Goal: Transaction & Acquisition: Book appointment/travel/reservation

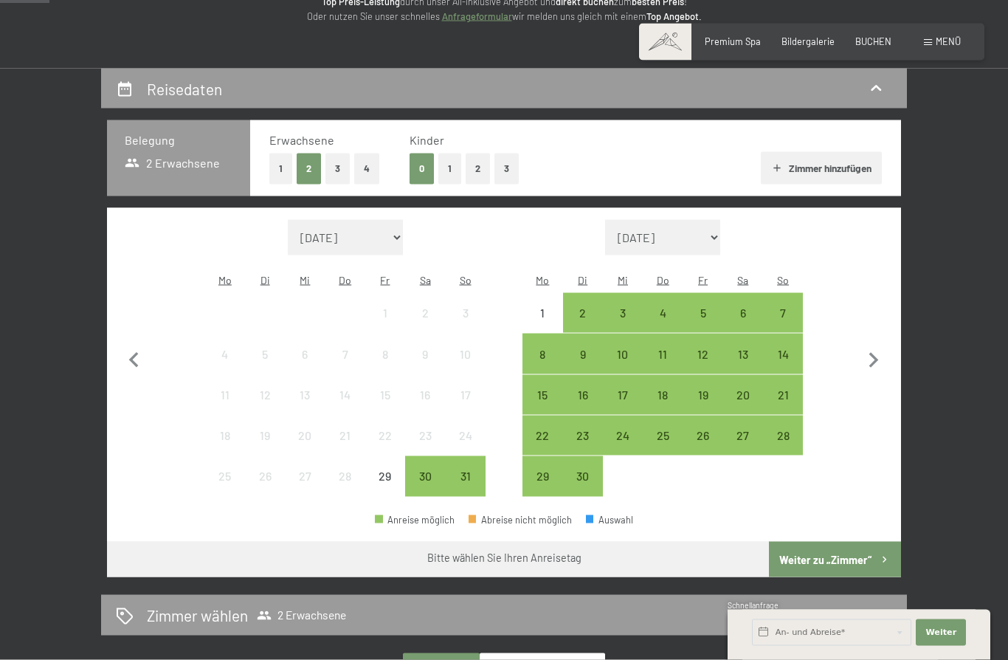
scroll to position [249, 0]
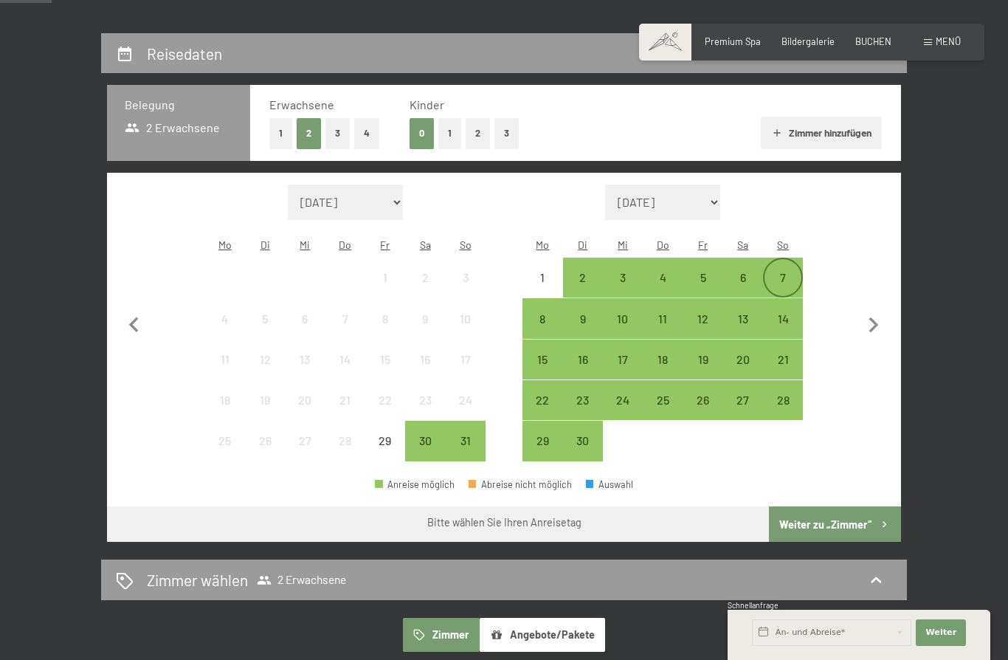
click at [784, 272] on div "7" at bounding box center [782, 290] width 37 height 37
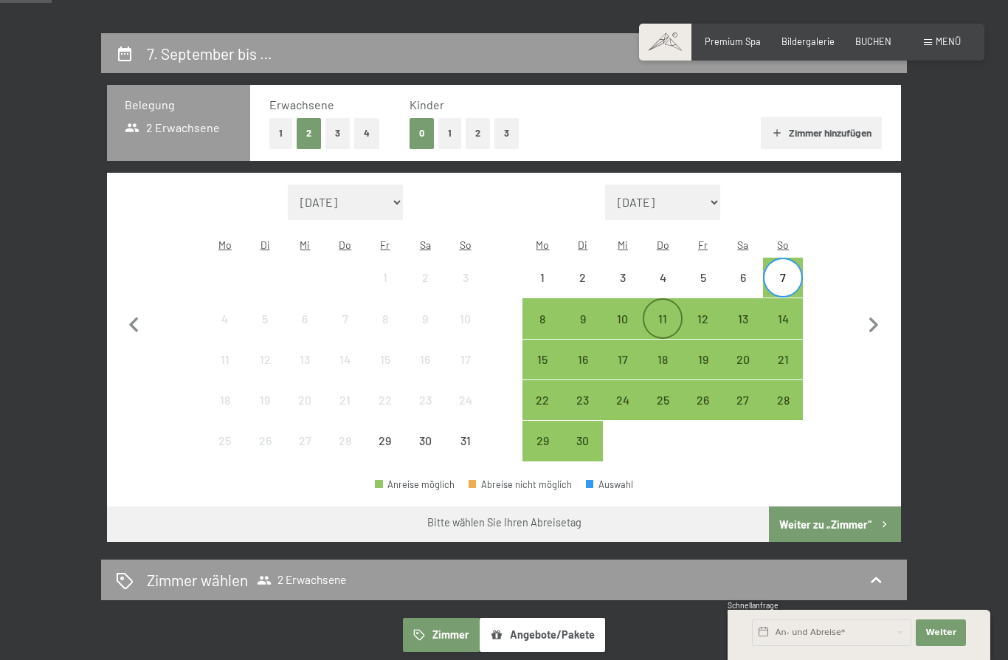
click at [666, 313] on div "11" at bounding box center [662, 331] width 37 height 37
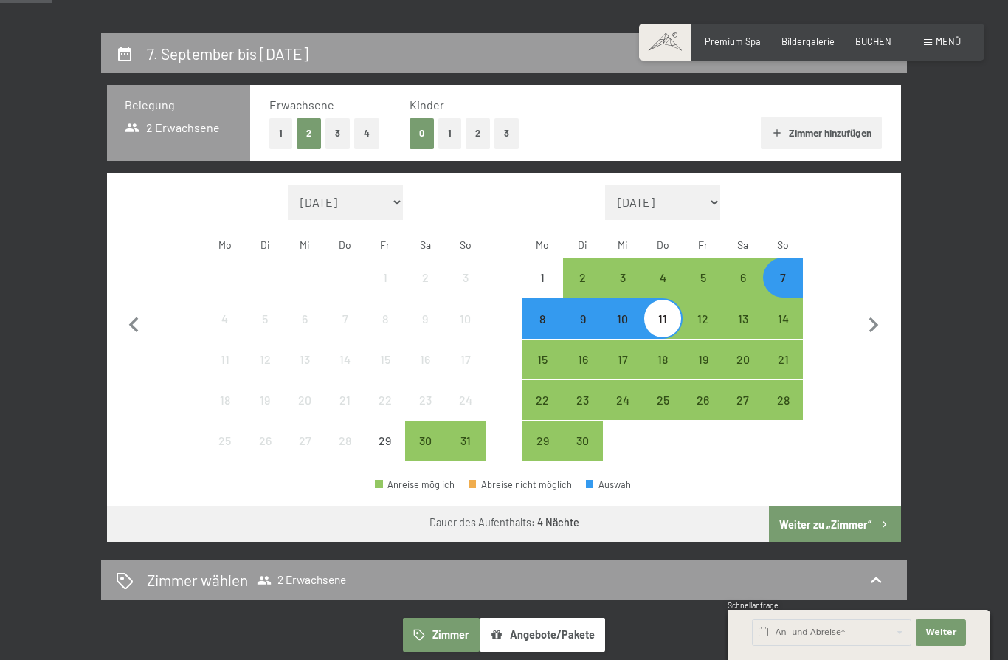
click at [449, 125] on button "1" at bounding box center [449, 133] width 23 height 30
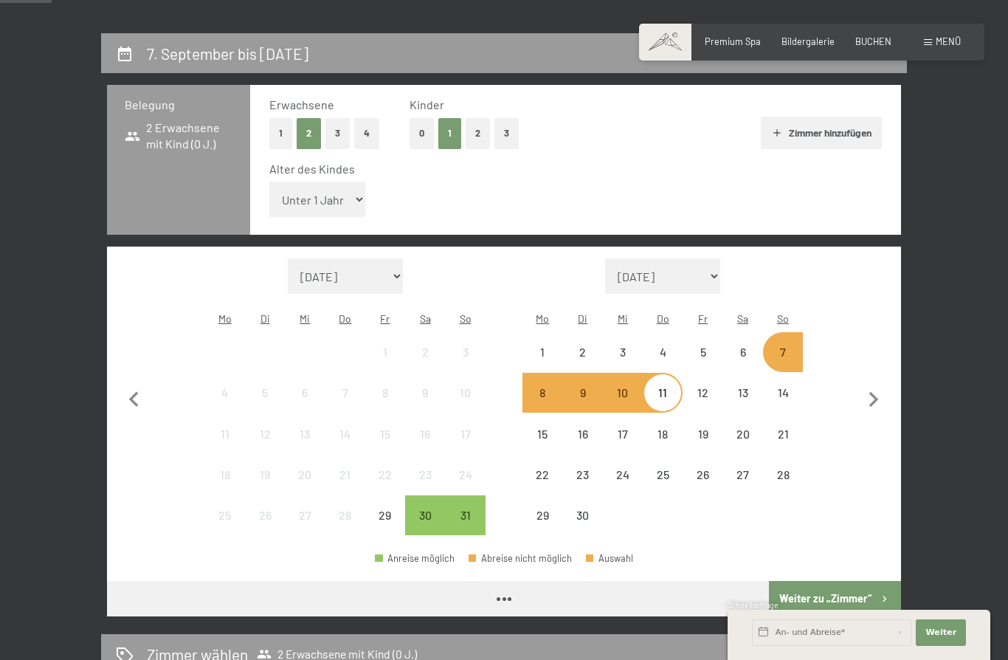
click at [333, 194] on select "Unter 1 Jahr 1 Jahr 2 Jahre 3 Jahre 4 Jahre 5 Jahre 6 Jahre 7 Jahre 8 Jahre 9 J…" at bounding box center [317, 198] width 96 height 35
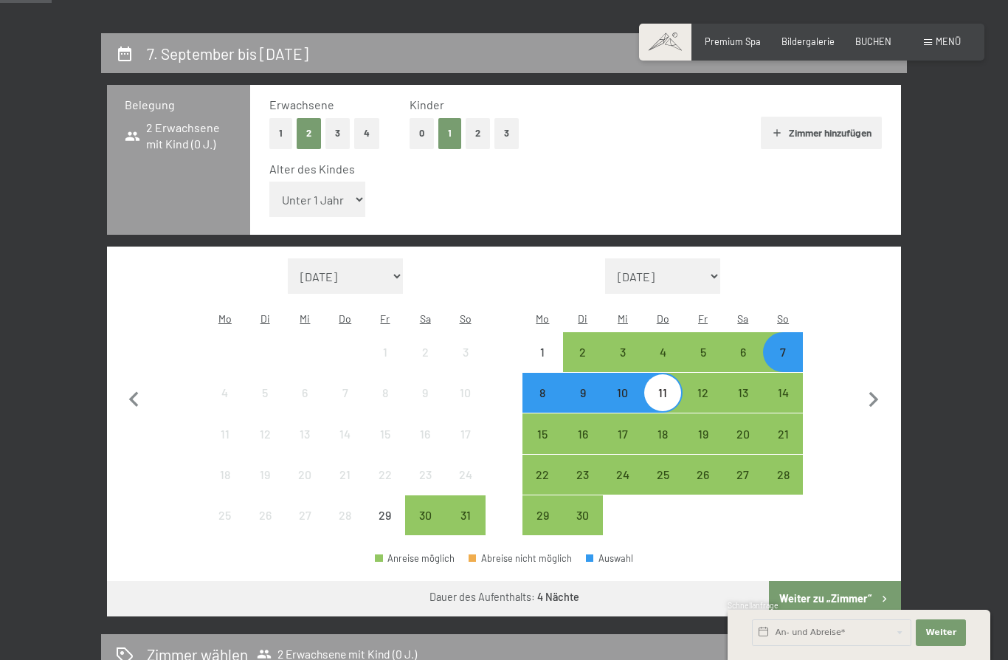
select select "17"
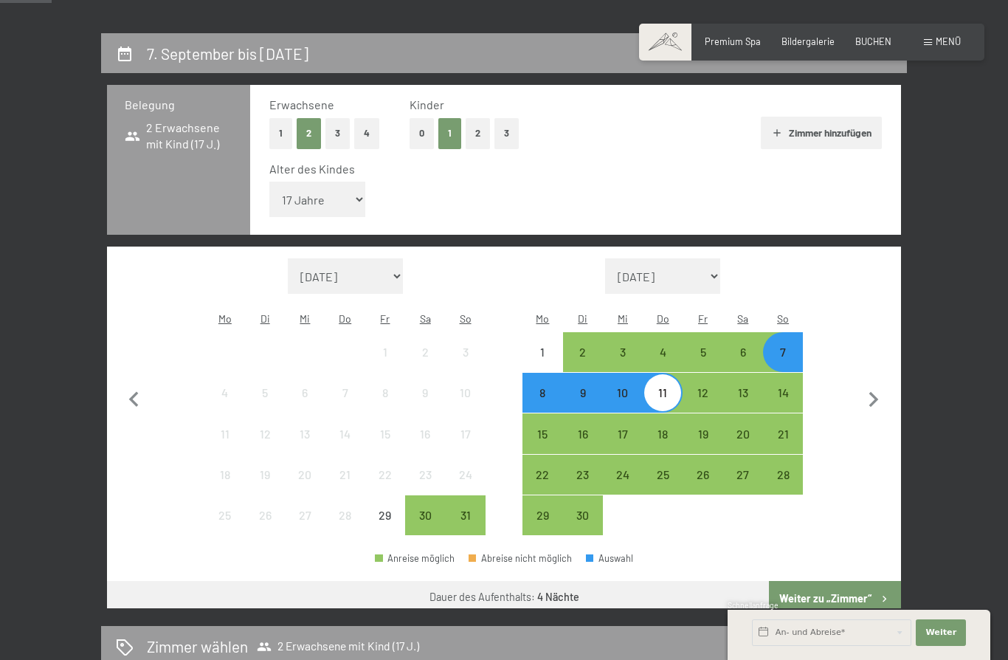
click at [870, 581] on button "Weiter zu „Zimmer“" at bounding box center [835, 598] width 132 height 35
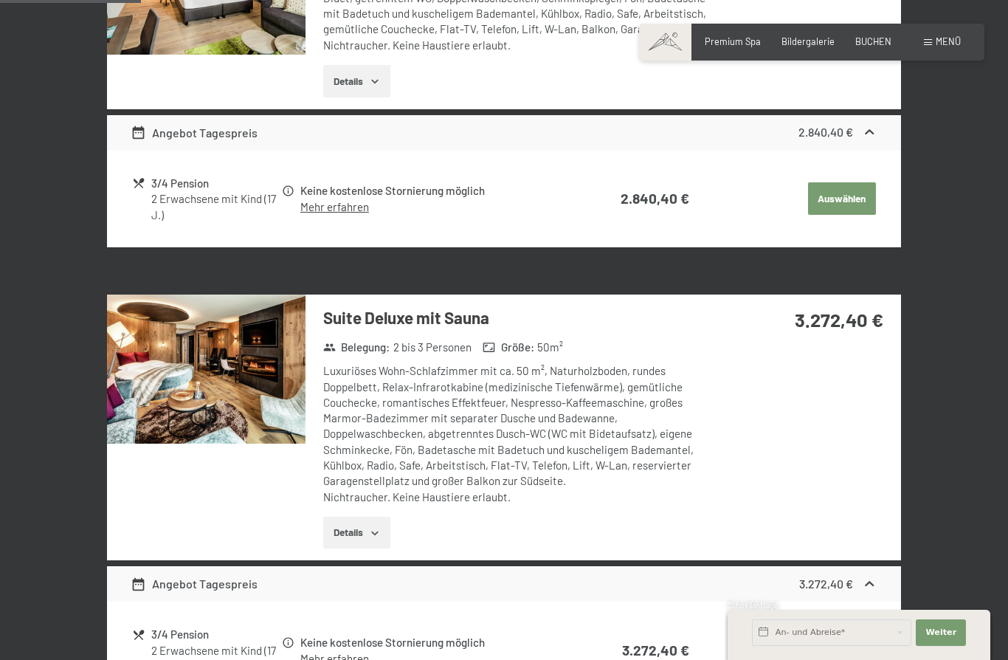
scroll to position [544, 0]
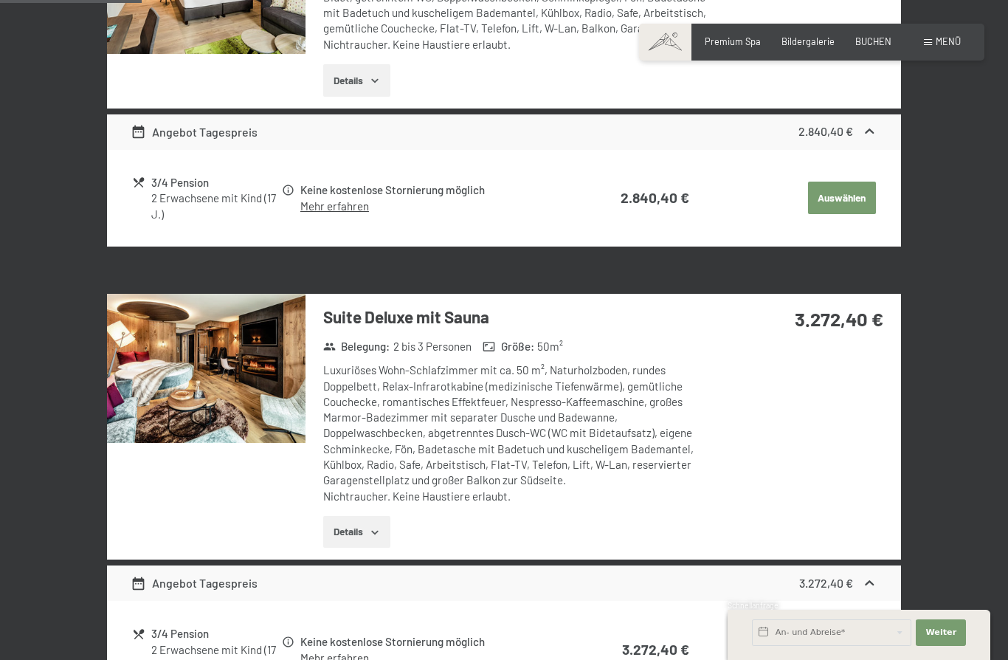
click at [369, 516] on button "Details" at bounding box center [356, 532] width 67 height 32
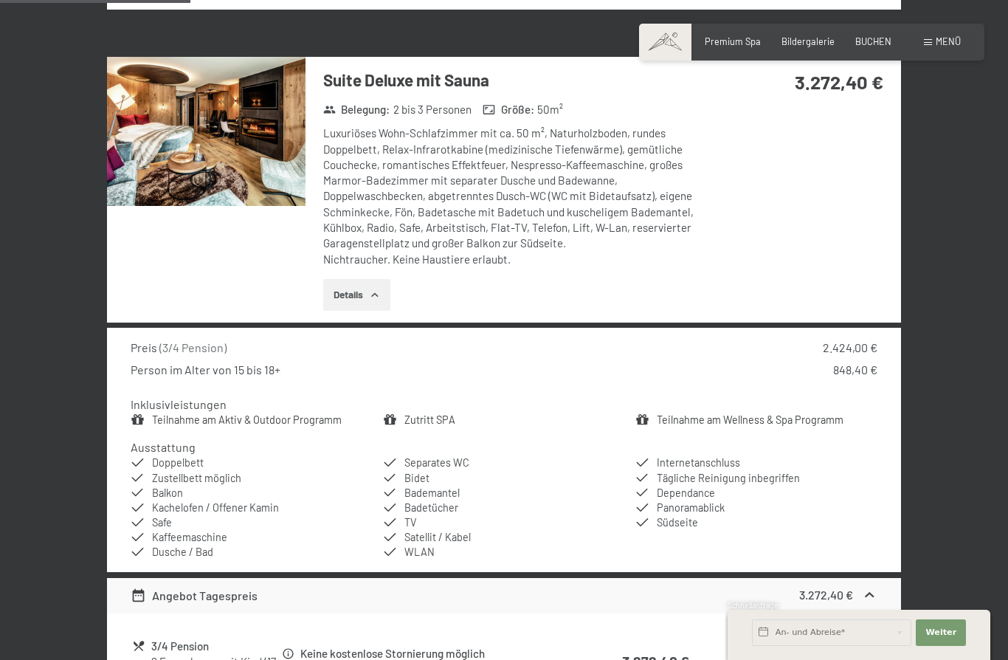
scroll to position [782, 0]
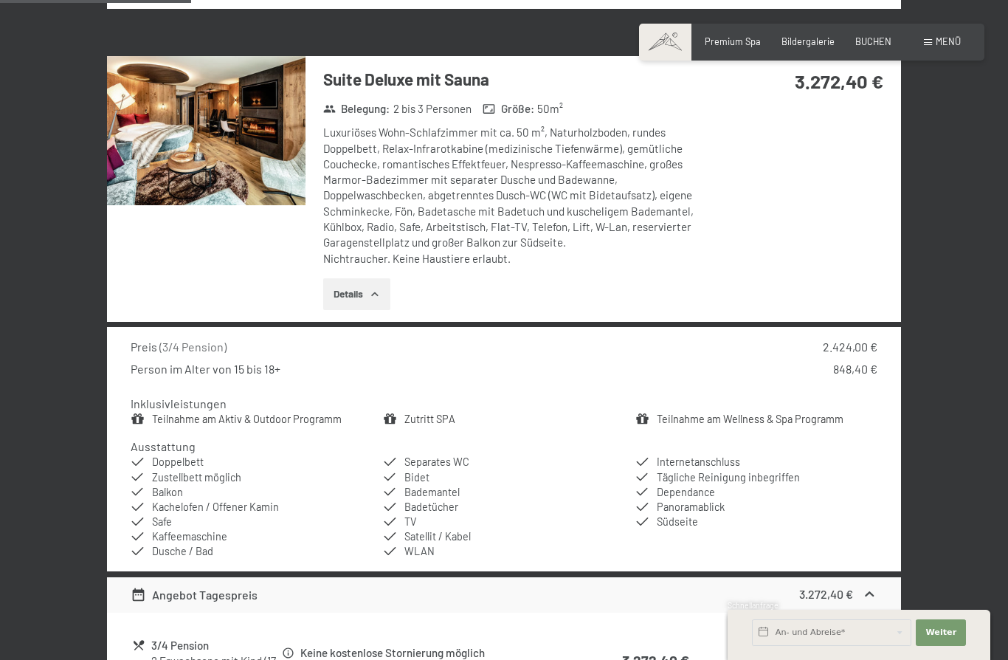
click at [366, 285] on button "Details" at bounding box center [356, 294] width 67 height 32
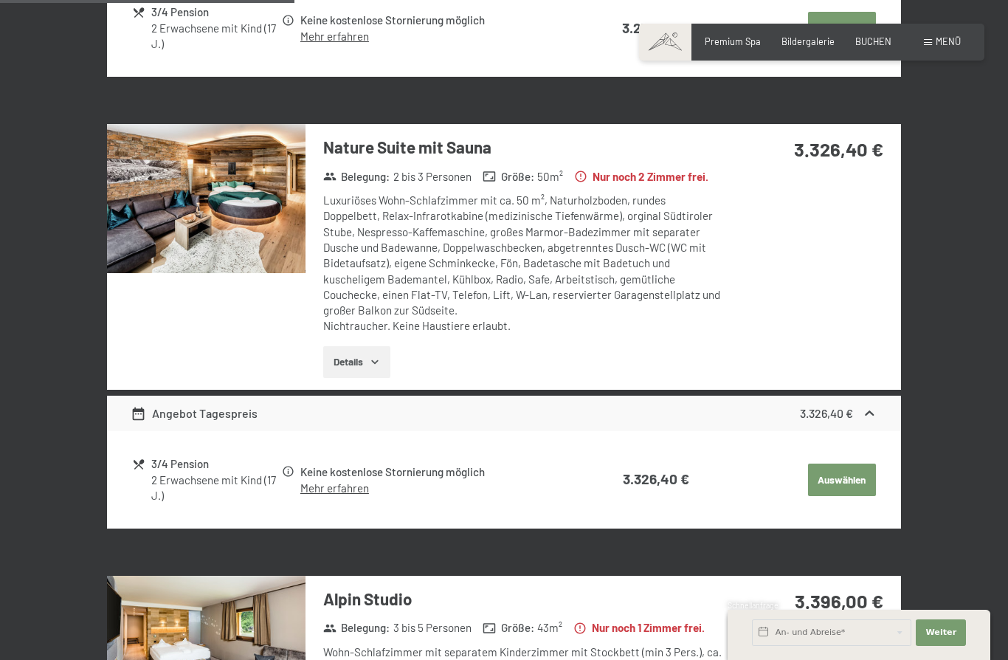
scroll to position [1174, 0]
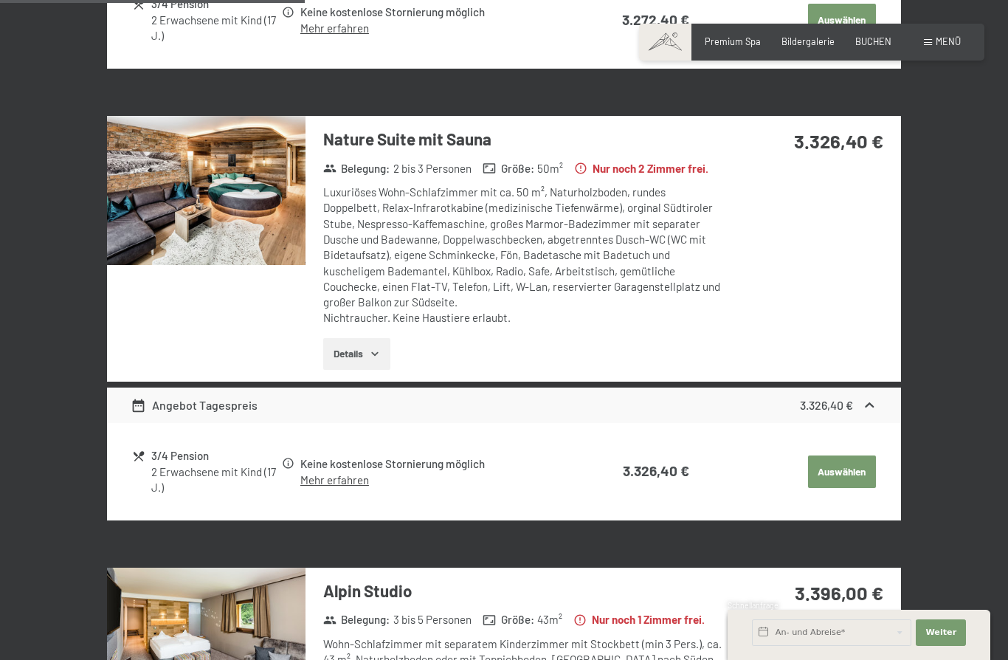
click at [368, 359] on button "Details" at bounding box center [356, 354] width 67 height 32
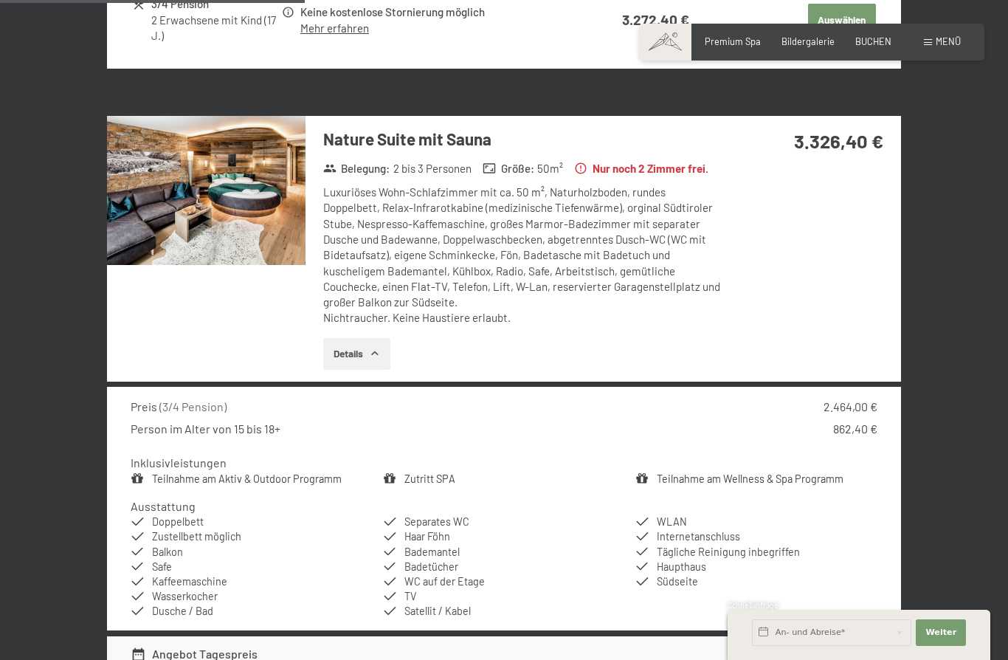
click at [377, 370] on button "Details" at bounding box center [356, 354] width 67 height 32
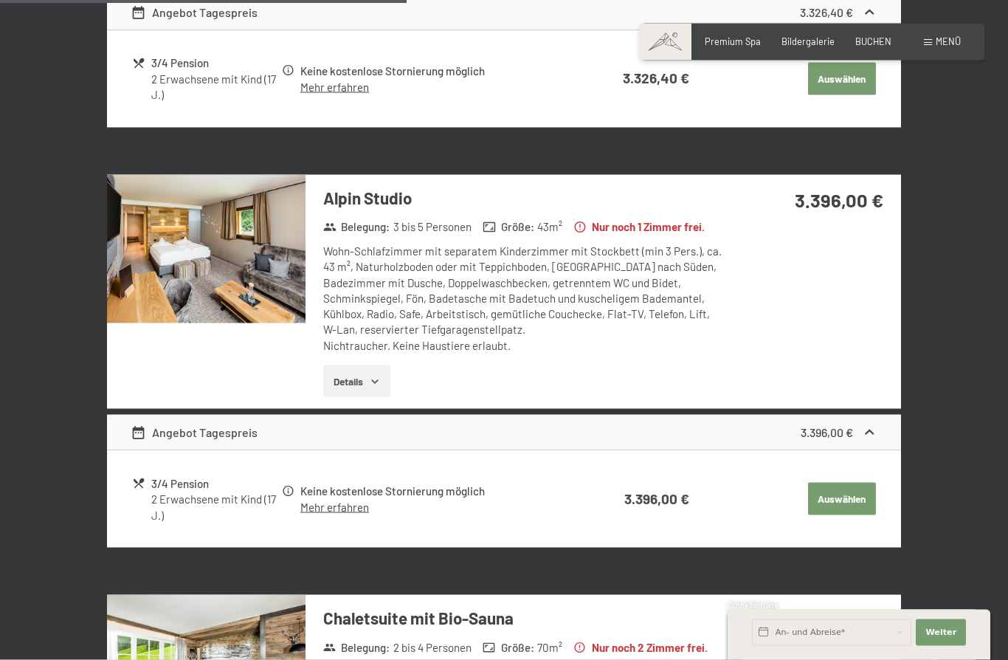
scroll to position [1574, 0]
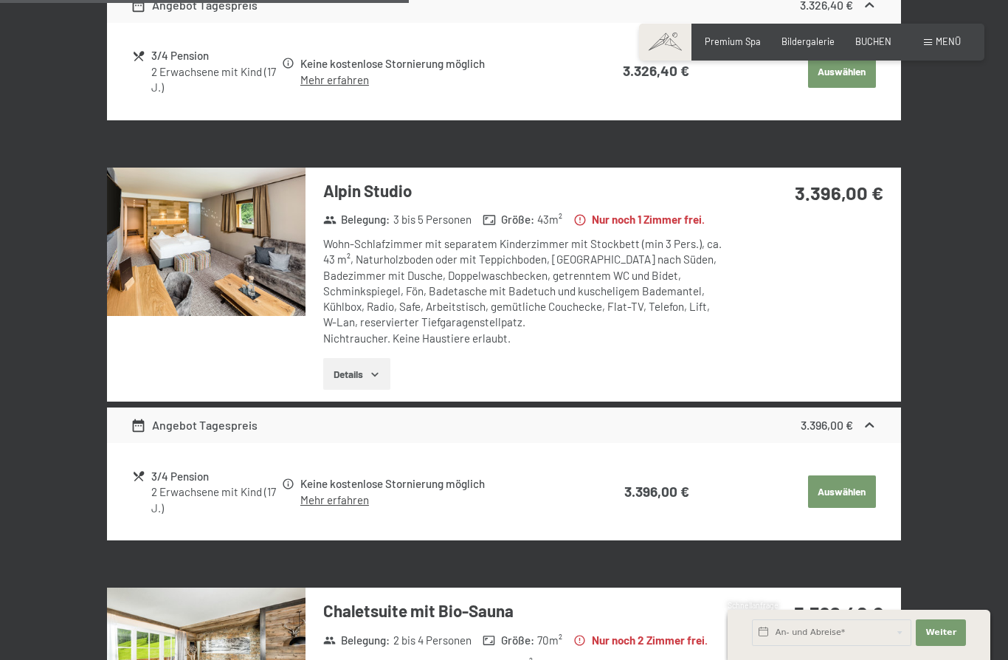
click at [370, 362] on button "Details" at bounding box center [356, 374] width 67 height 32
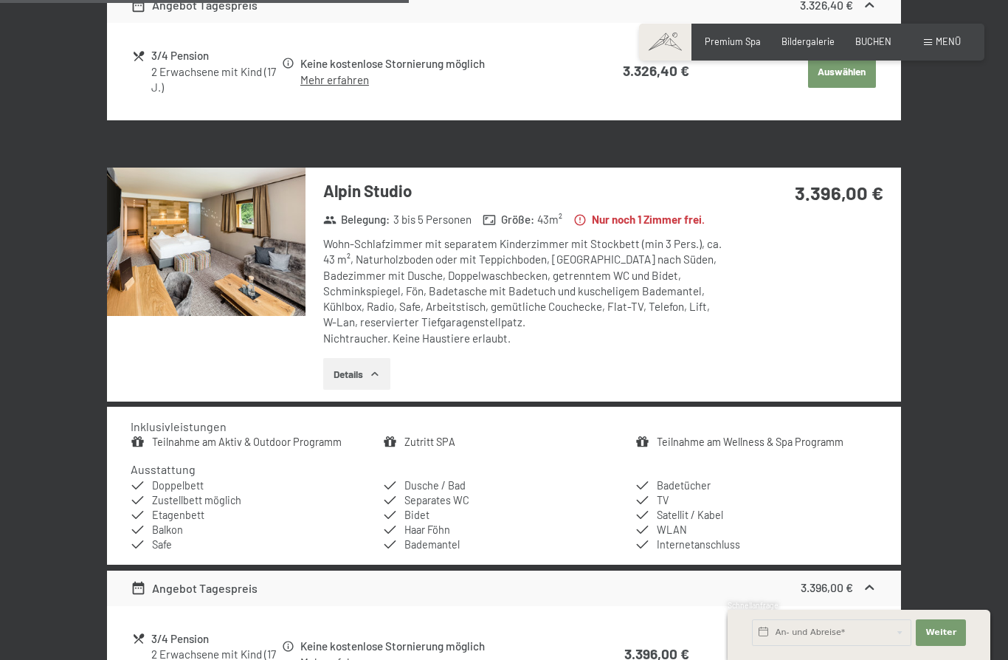
click at [387, 383] on button "Details" at bounding box center [356, 374] width 67 height 32
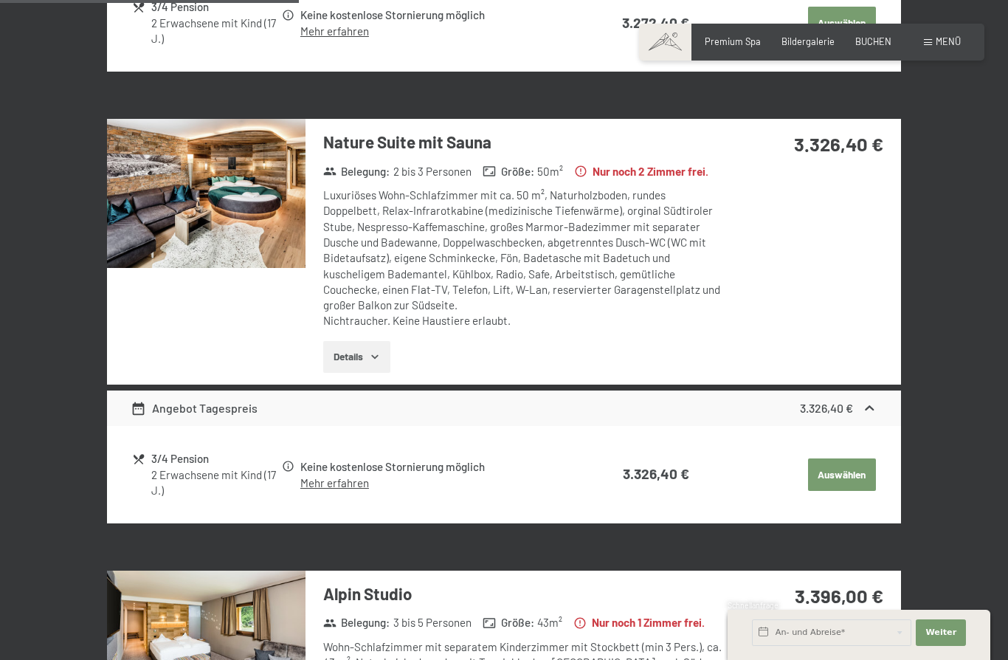
scroll to position [1169, 0]
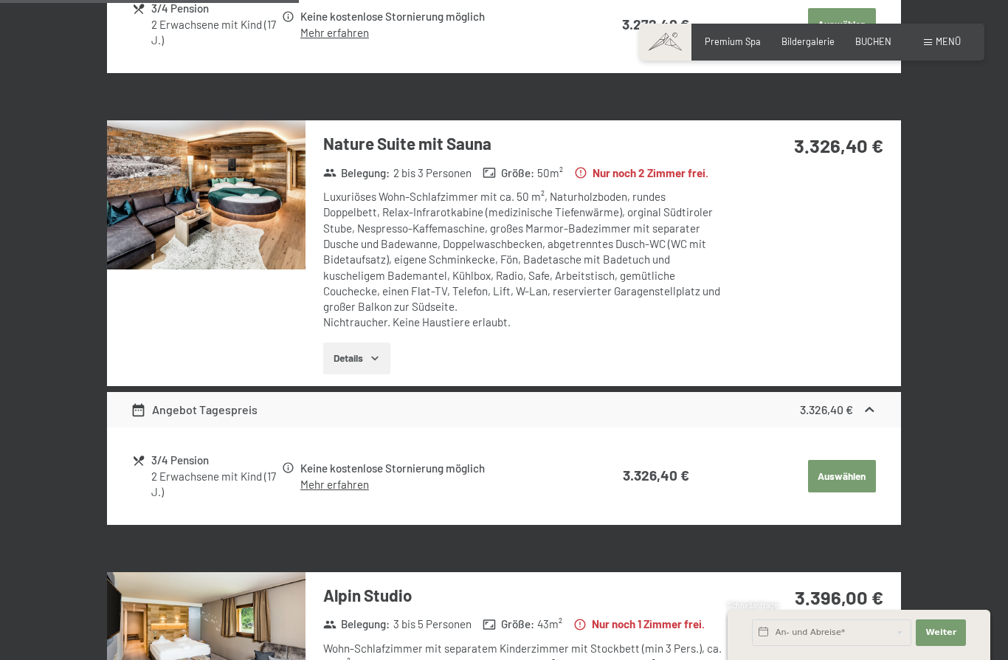
click at [370, 356] on button "Details" at bounding box center [356, 358] width 67 height 32
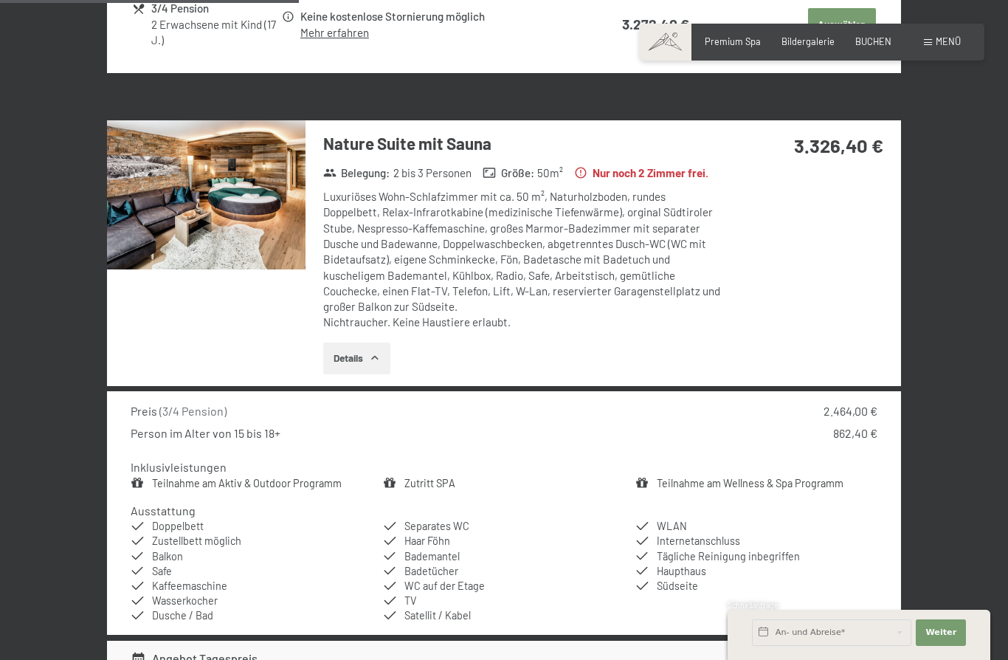
click at [390, 375] on button "Details" at bounding box center [356, 358] width 67 height 32
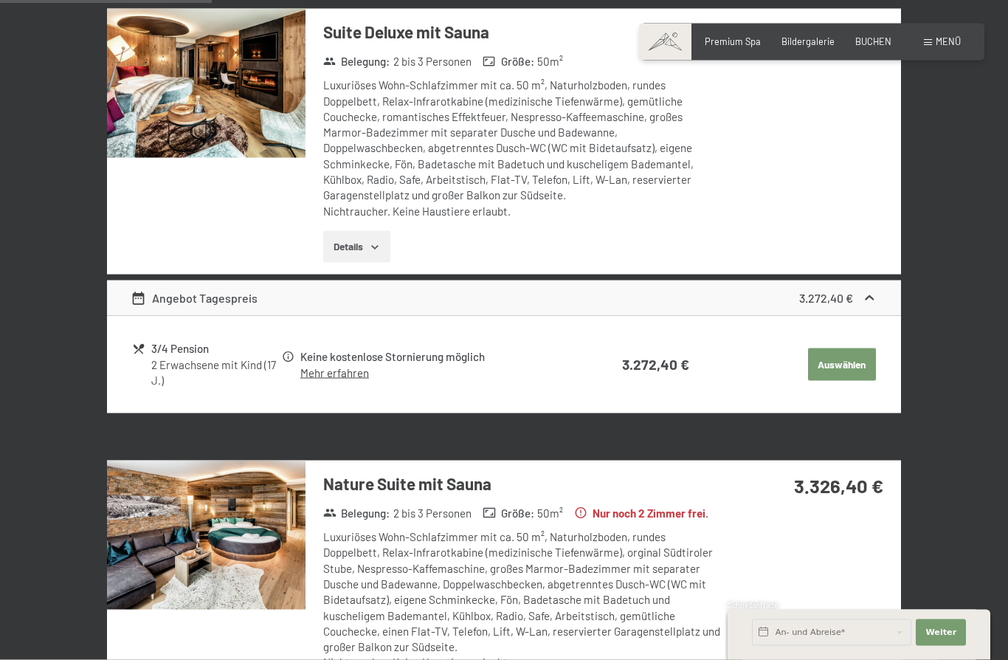
click at [370, 241] on button "Details" at bounding box center [356, 247] width 67 height 32
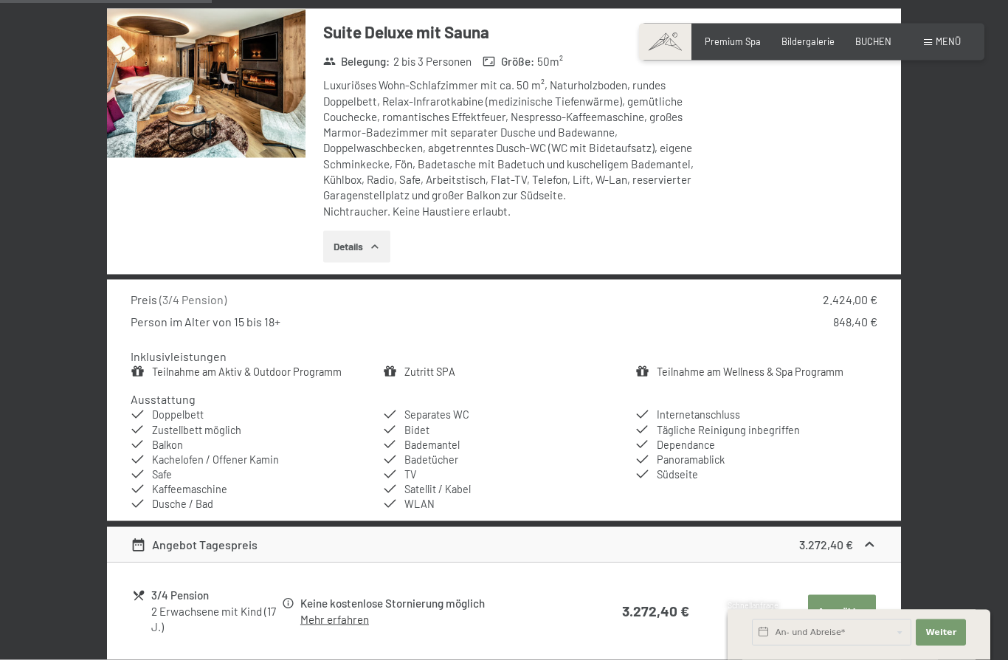
scroll to position [830, 0]
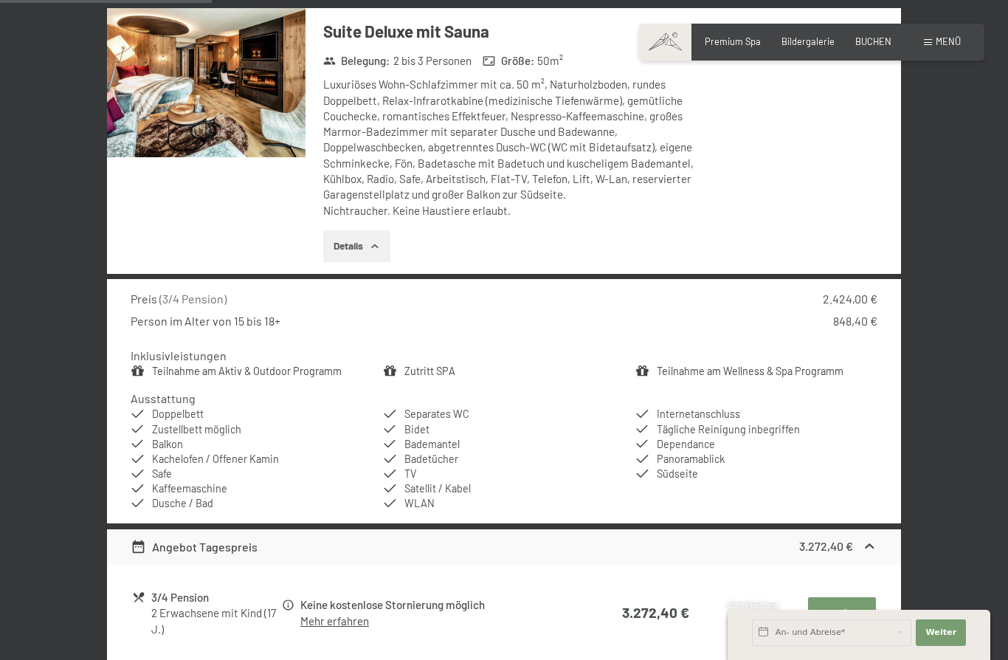
click at [390, 234] on button "Details" at bounding box center [356, 246] width 67 height 32
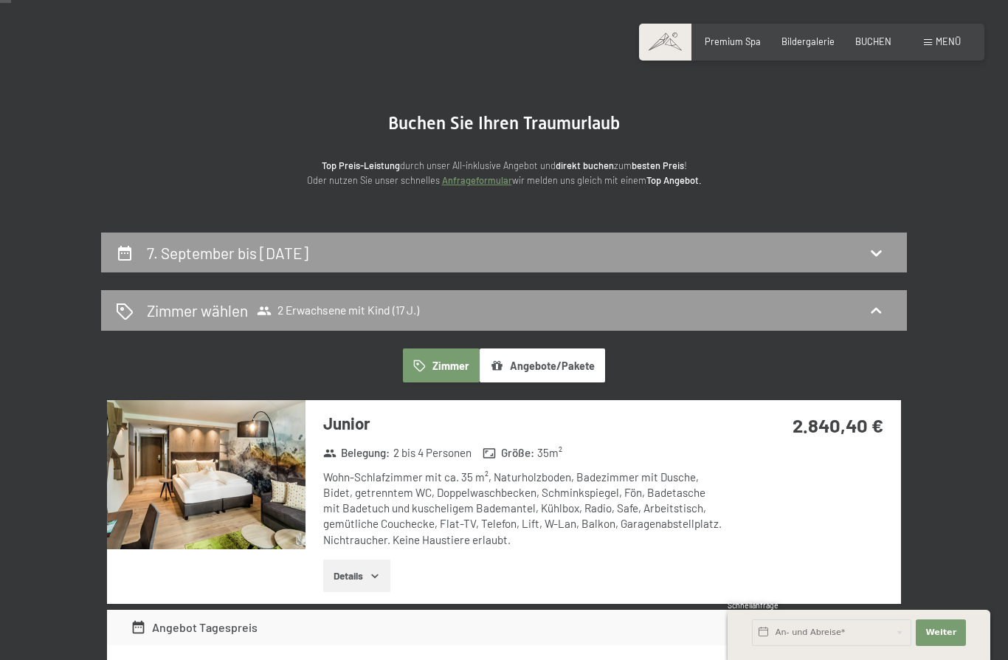
scroll to position [0, 0]
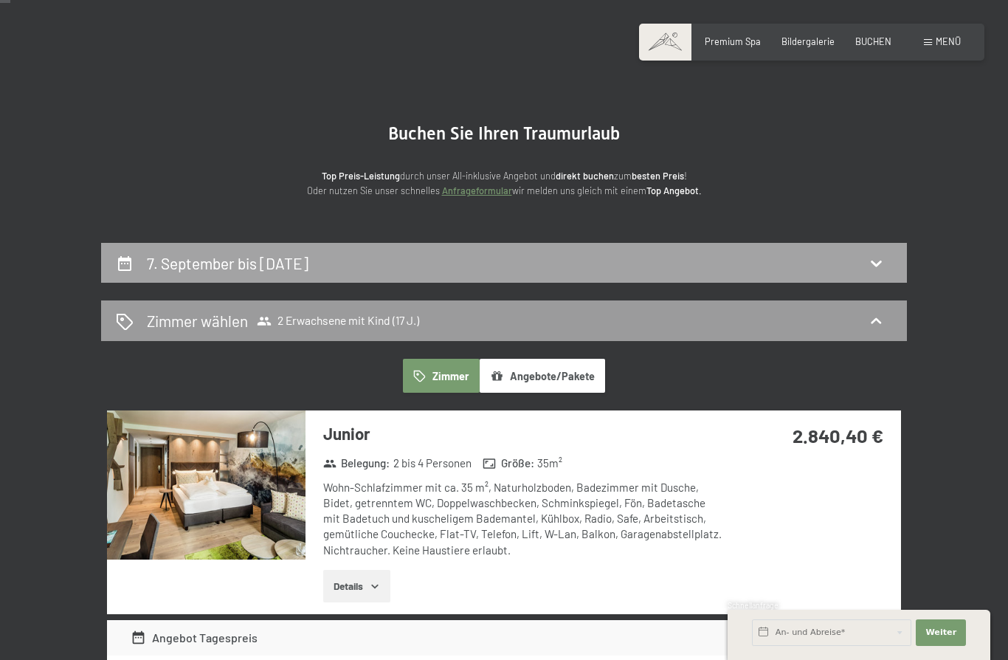
click at [788, 263] on div "7. September bis [DATE]" at bounding box center [504, 262] width 776 height 21
select select "17"
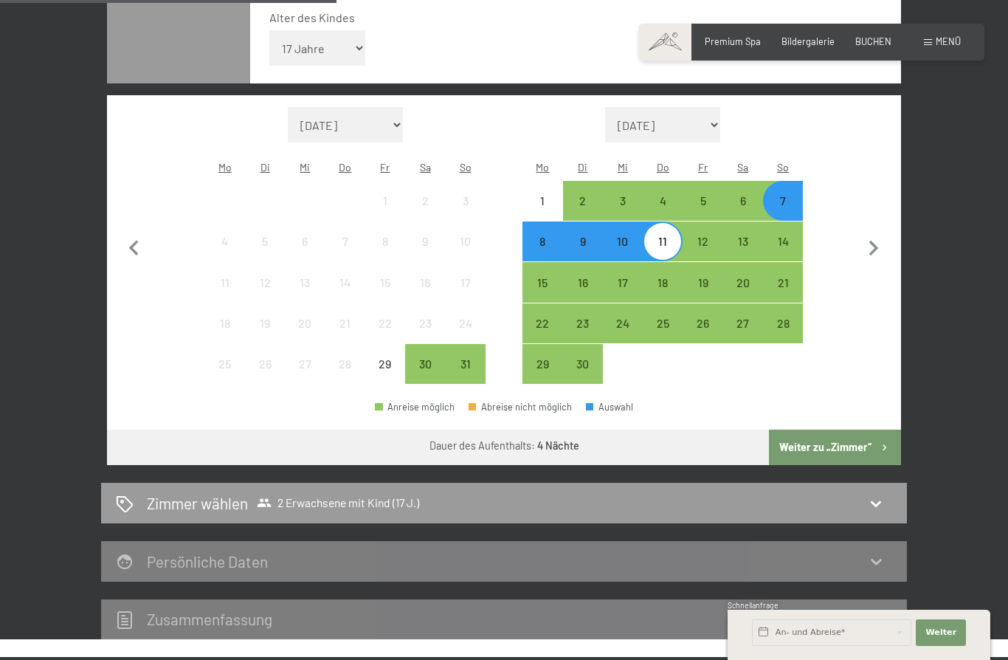
scroll to position [393, 0]
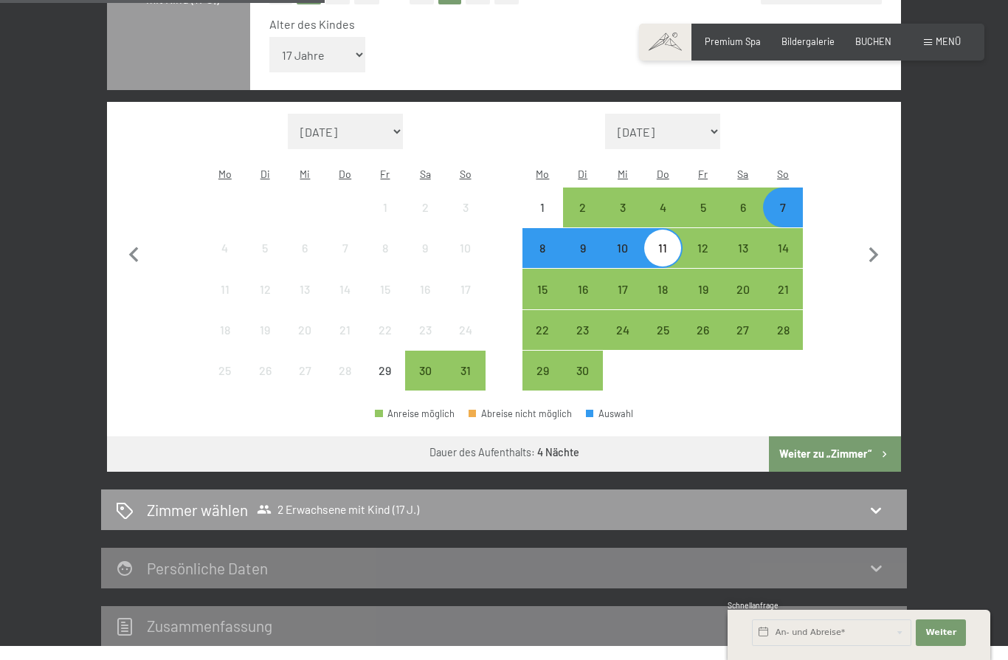
click at [798, 201] on div "7" at bounding box center [782, 219] width 37 height 37
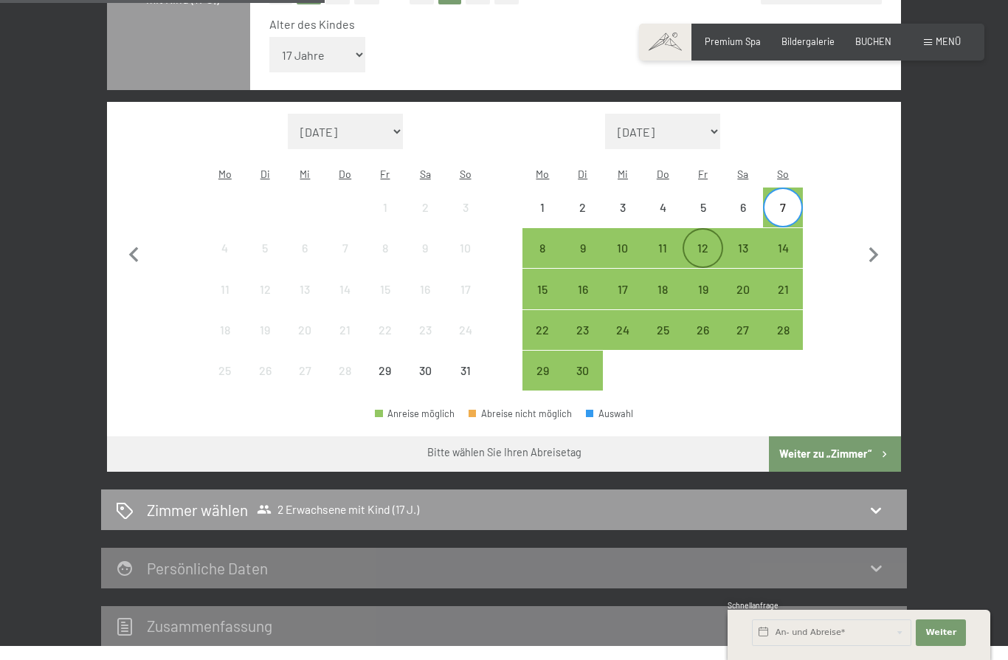
click at [714, 242] on div "12" at bounding box center [702, 260] width 37 height 37
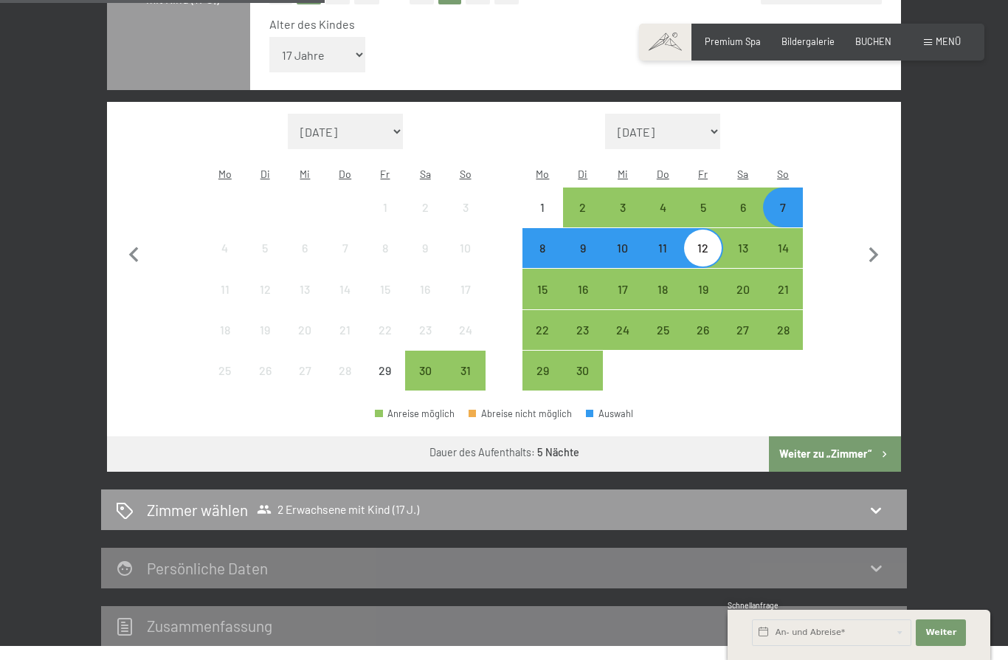
click at [847, 436] on button "Weiter zu „Zimmer“" at bounding box center [835, 453] width 132 height 35
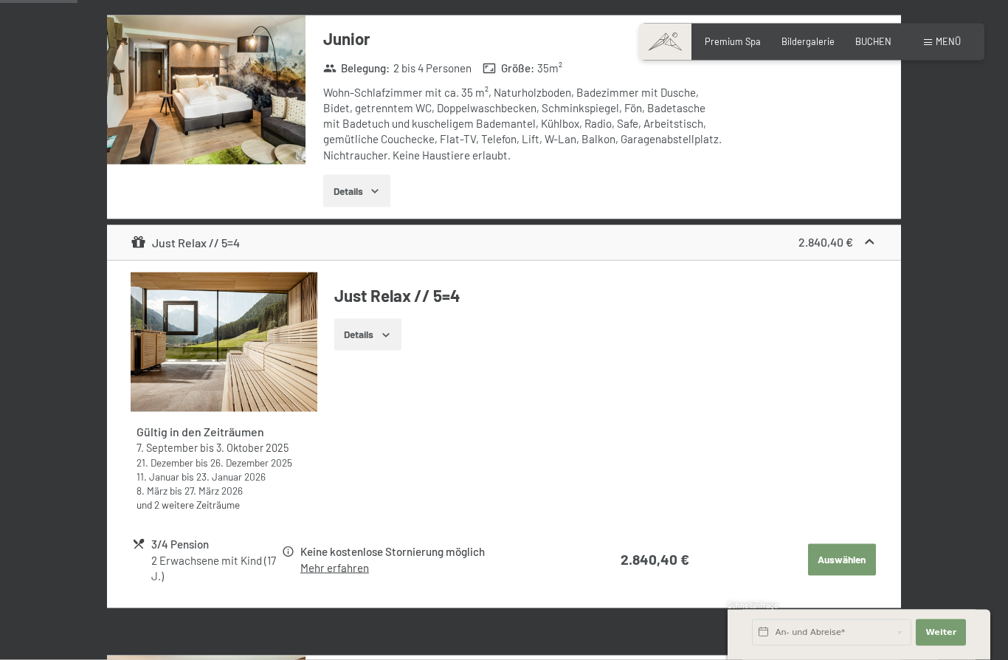
scroll to position [432, 0]
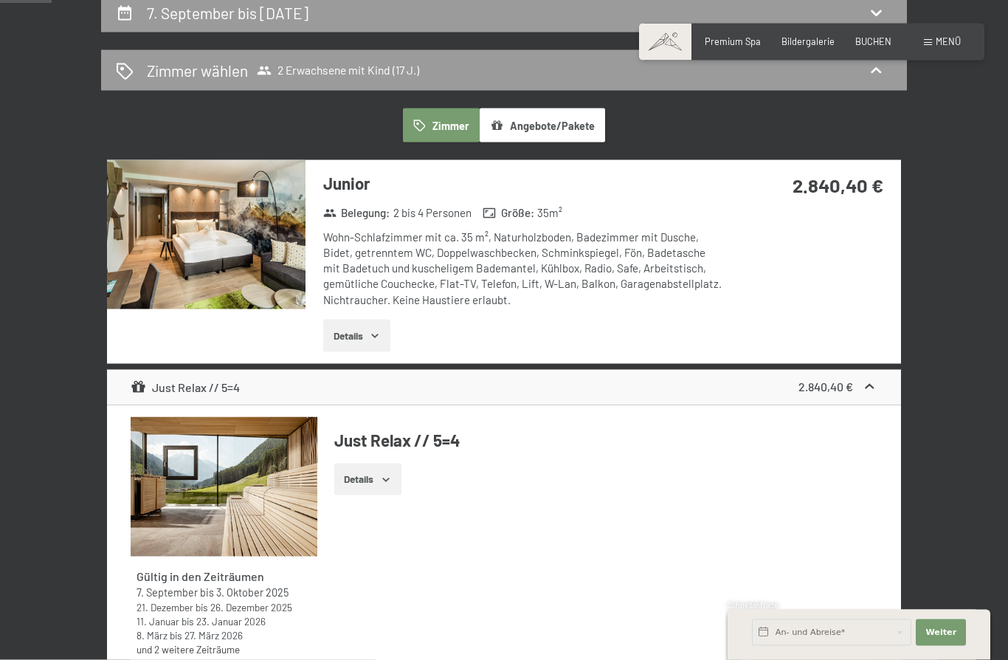
click at [370, 335] on icon "button" at bounding box center [375, 336] width 12 height 12
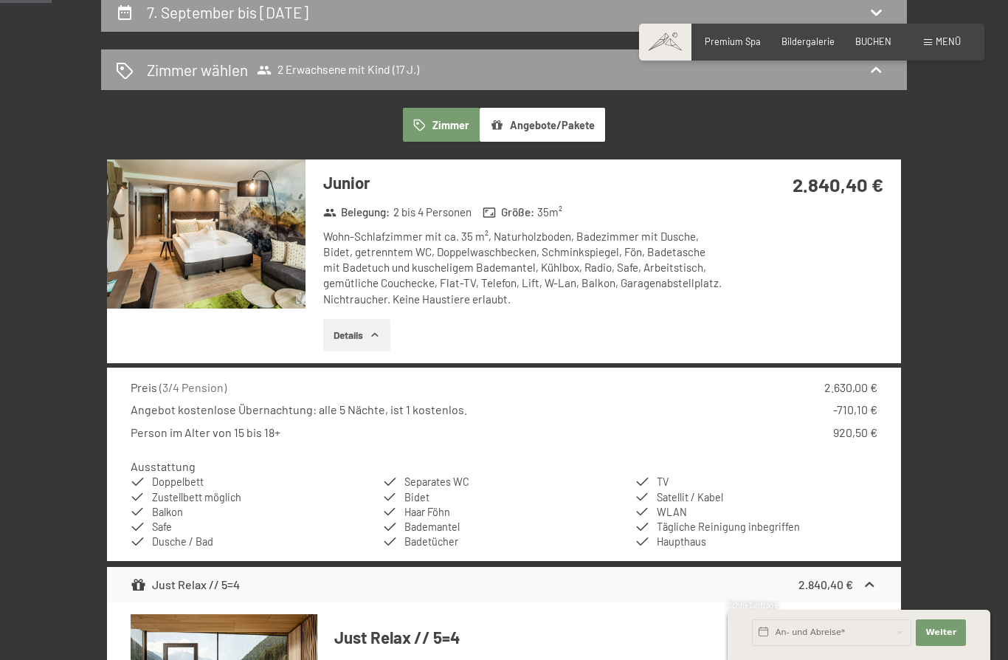
click at [375, 333] on icon "button" at bounding box center [375, 335] width 12 height 12
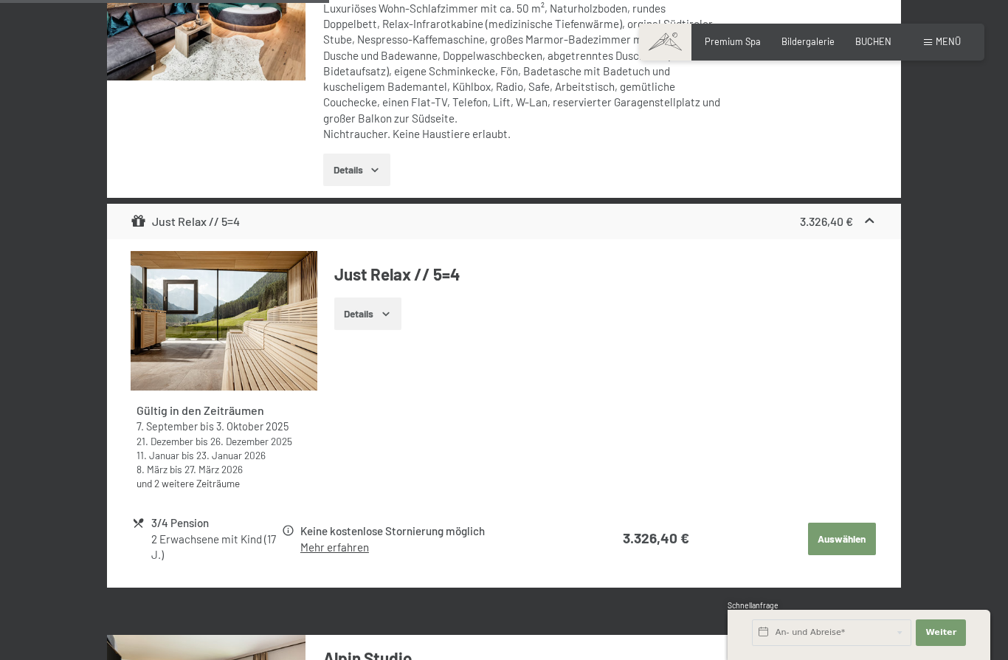
scroll to position [1857, 0]
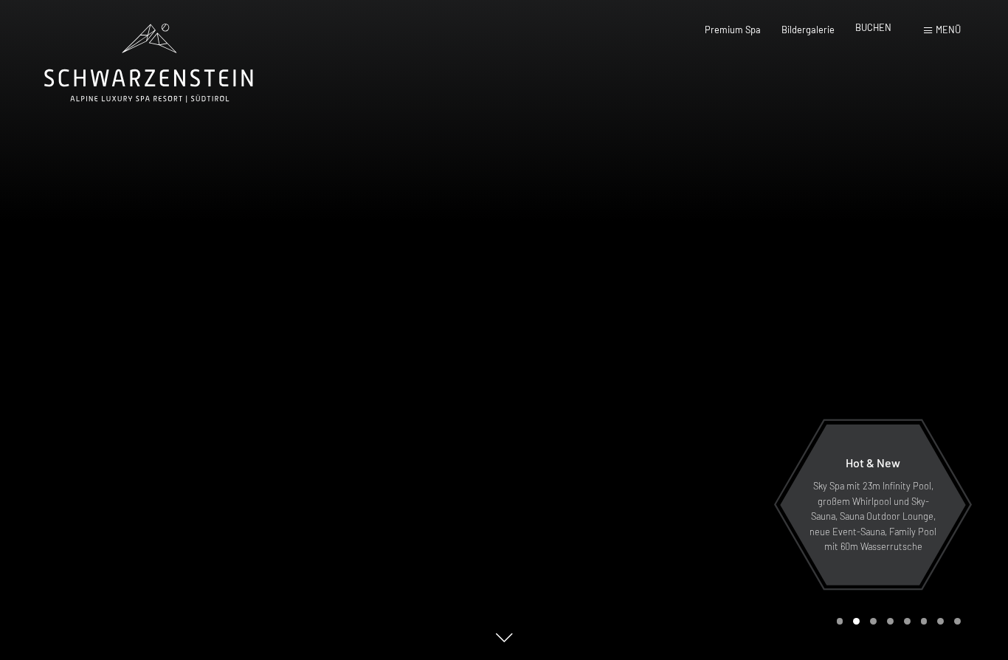
click at [873, 26] on span "BUCHEN" at bounding box center [873, 27] width 36 height 12
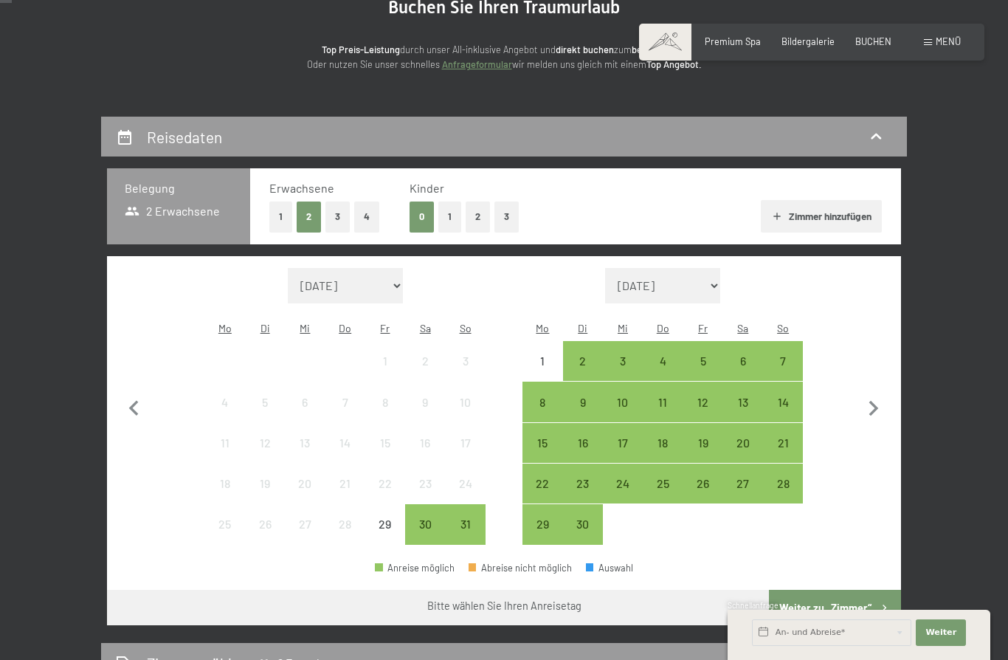
scroll to position [167, 0]
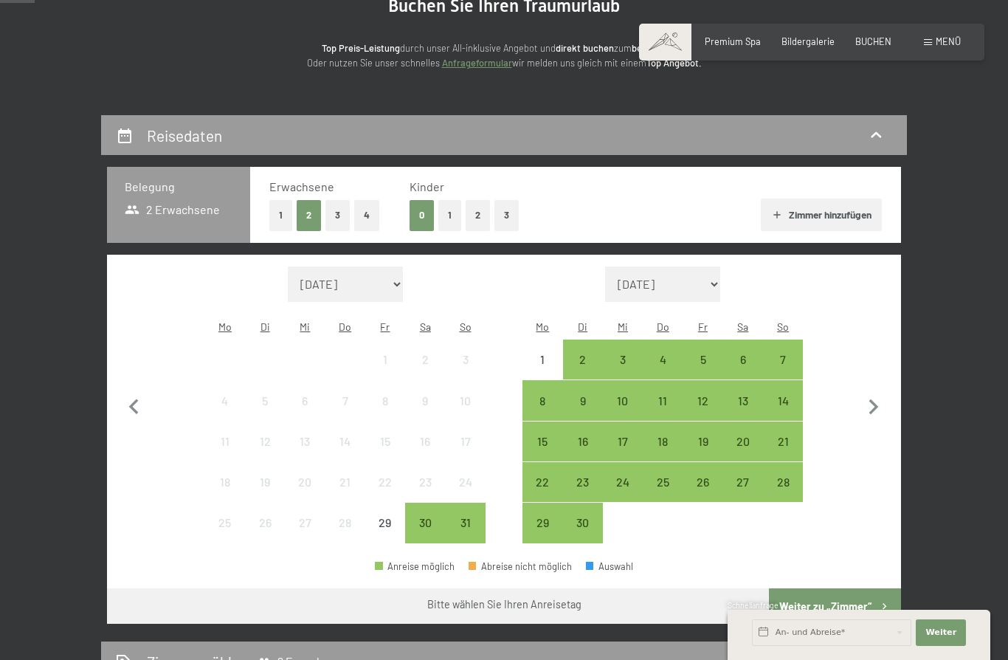
click at [457, 219] on button "1" at bounding box center [449, 215] width 23 height 30
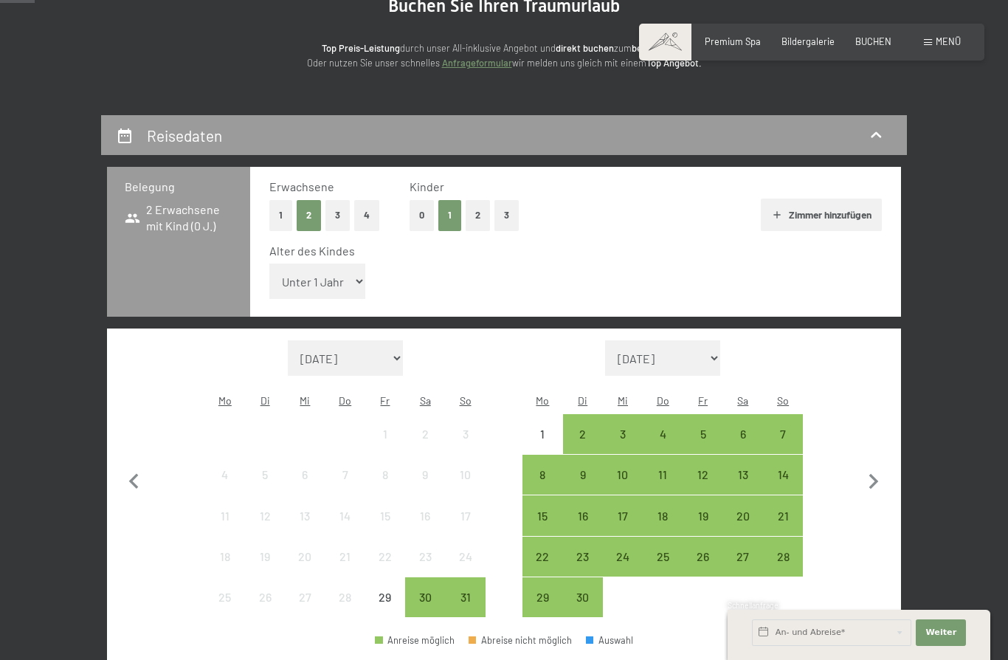
click at [340, 272] on select "Unter 1 Jahr 1 Jahr 2 Jahre 3 Jahre 4 Jahre 5 Jahre 6 Jahre 7 Jahre 8 Jahre 9 J…" at bounding box center [317, 280] width 96 height 35
select select "17"
click at [479, 591] on div "31" at bounding box center [464, 609] width 37 height 37
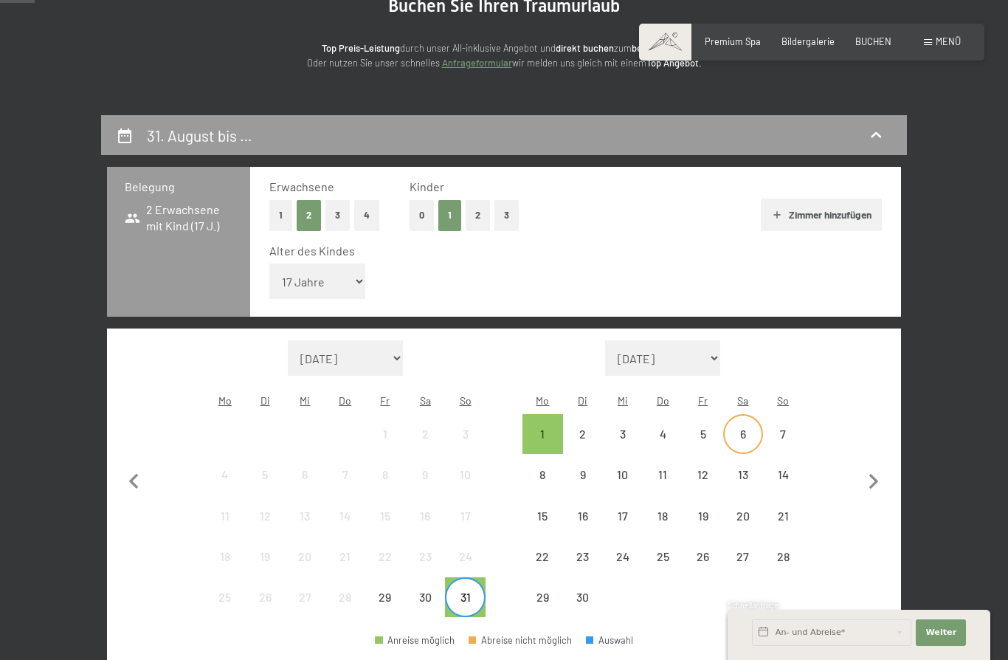
click at [745, 428] on div "6" at bounding box center [743, 446] width 37 height 37
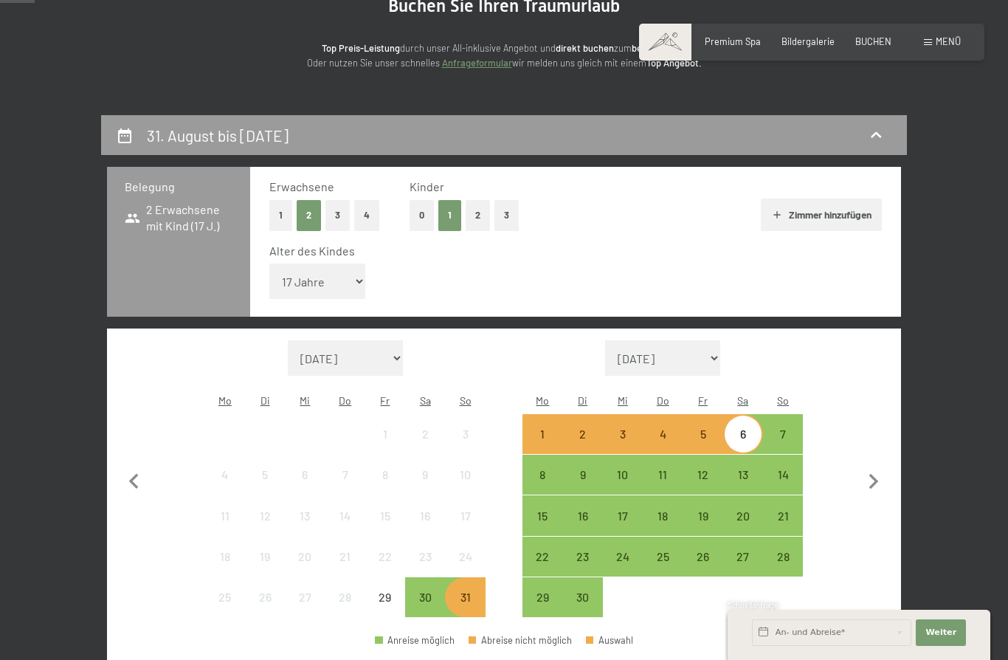
click at [635, 428] on div "3" at bounding box center [622, 446] width 37 height 37
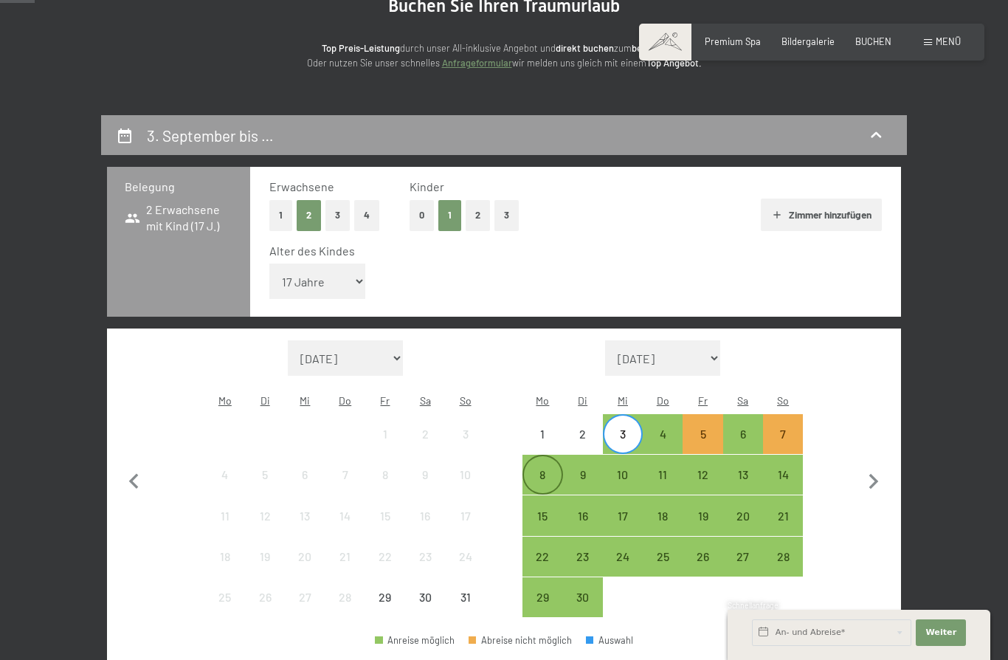
click at [538, 468] on div "8" at bounding box center [542, 486] width 37 height 37
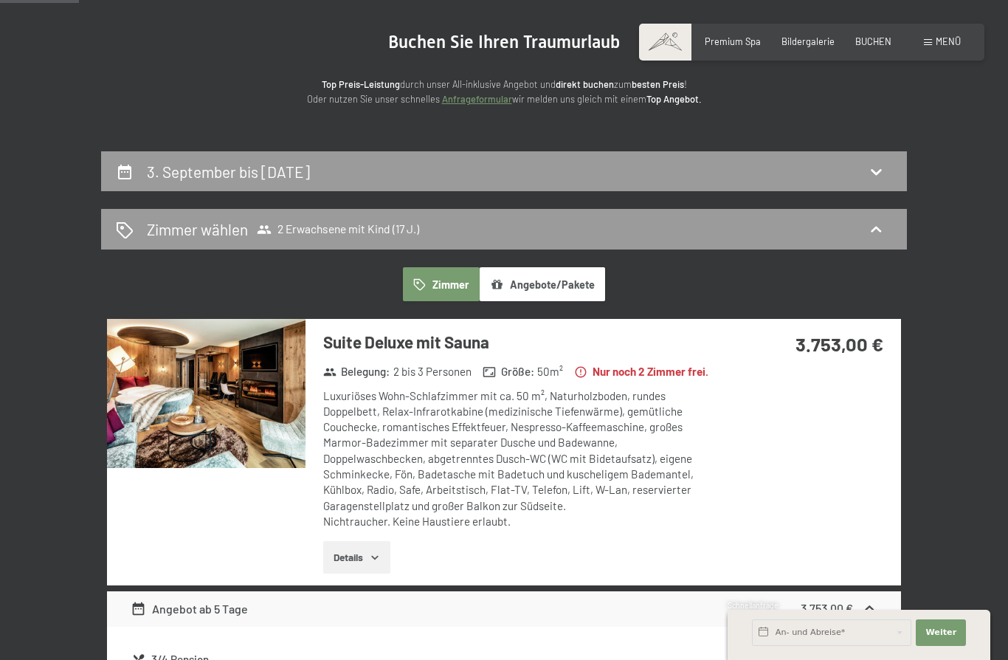
scroll to position [128, 0]
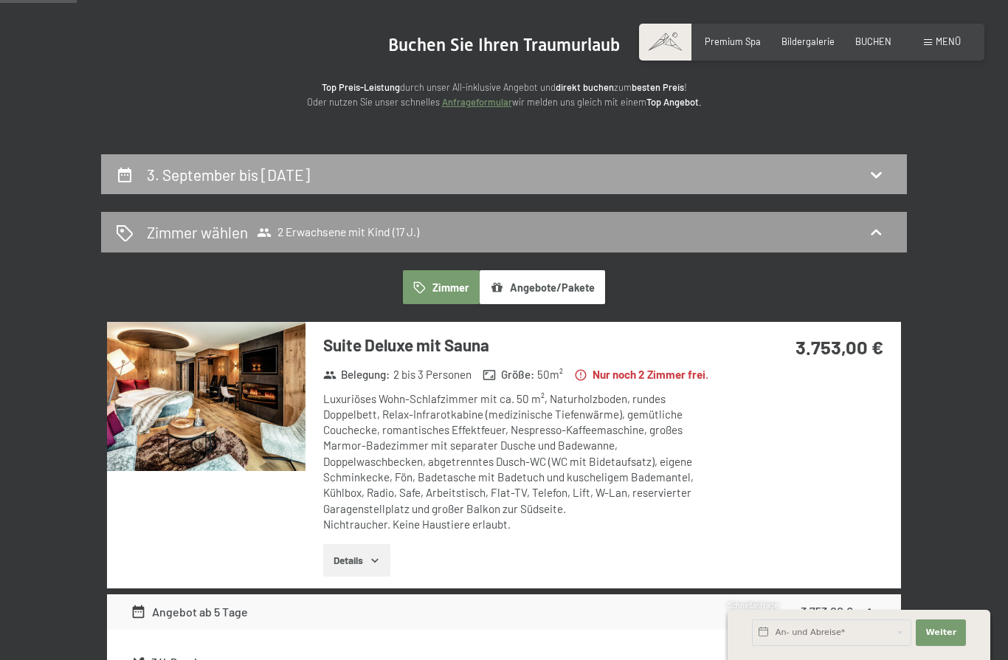
click at [828, 173] on div "3. September bis 8. September 2025" at bounding box center [504, 174] width 776 height 21
select select "17"
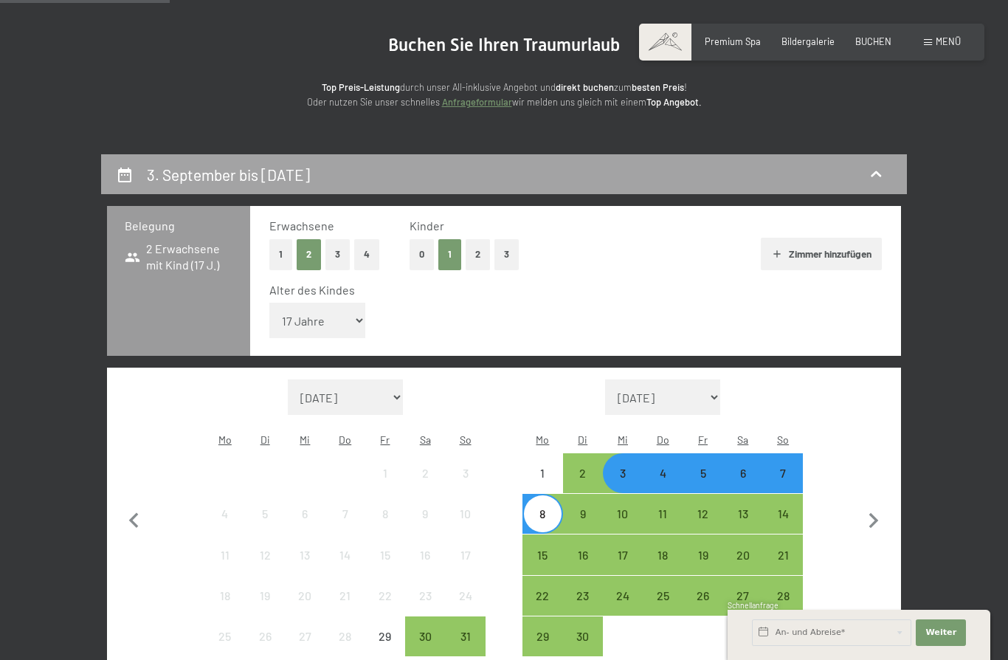
scroll to position [280, 0]
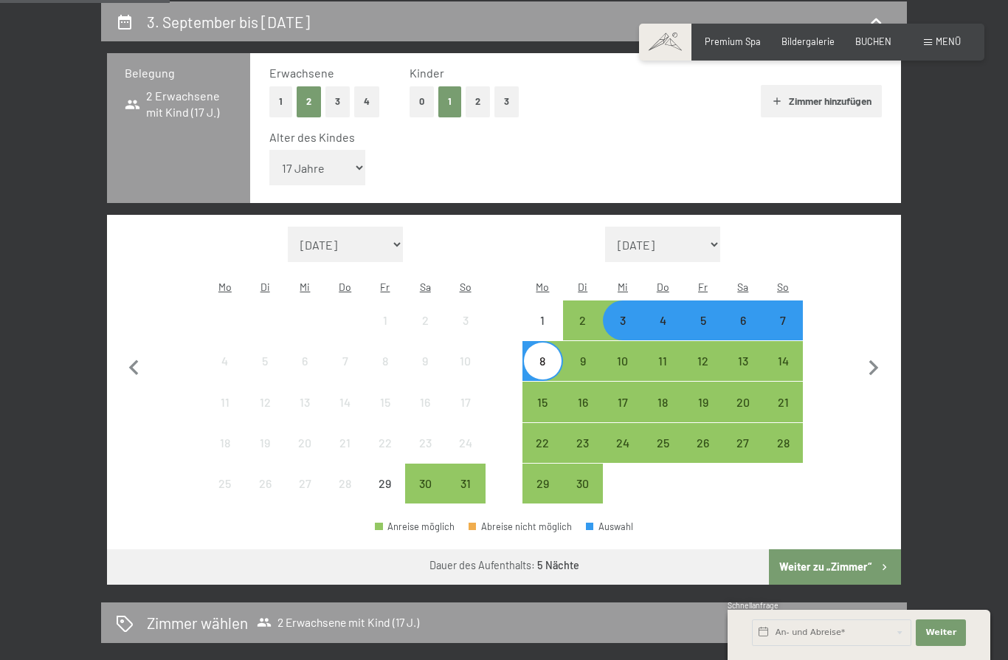
click at [784, 314] on div "7" at bounding box center [782, 332] width 37 height 37
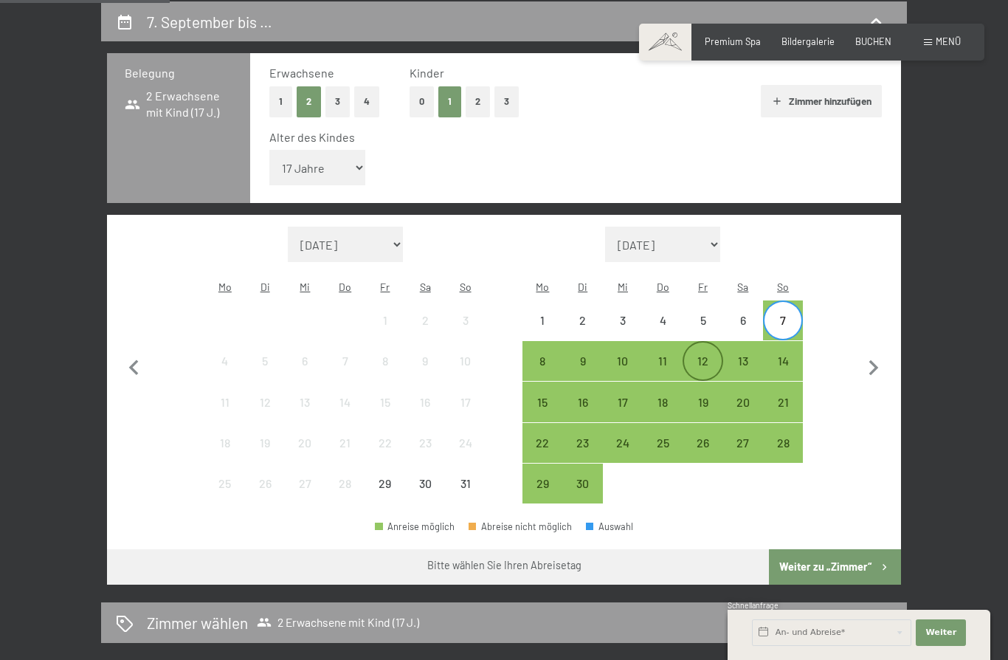
click at [715, 355] on div "12" at bounding box center [702, 373] width 37 height 37
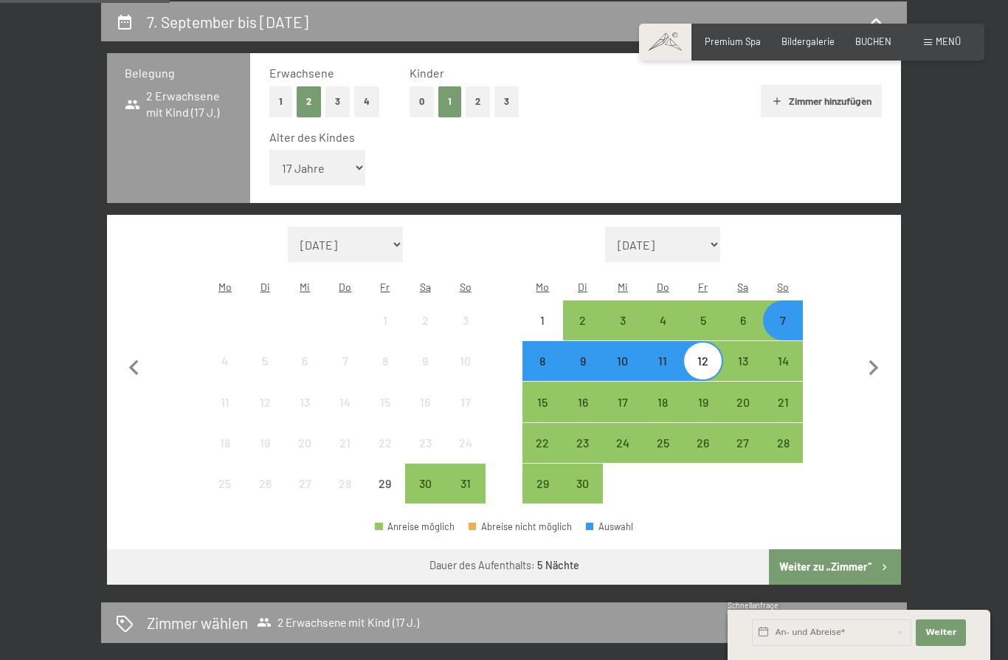
click at [847, 549] on button "Weiter zu „Zimmer“" at bounding box center [835, 566] width 132 height 35
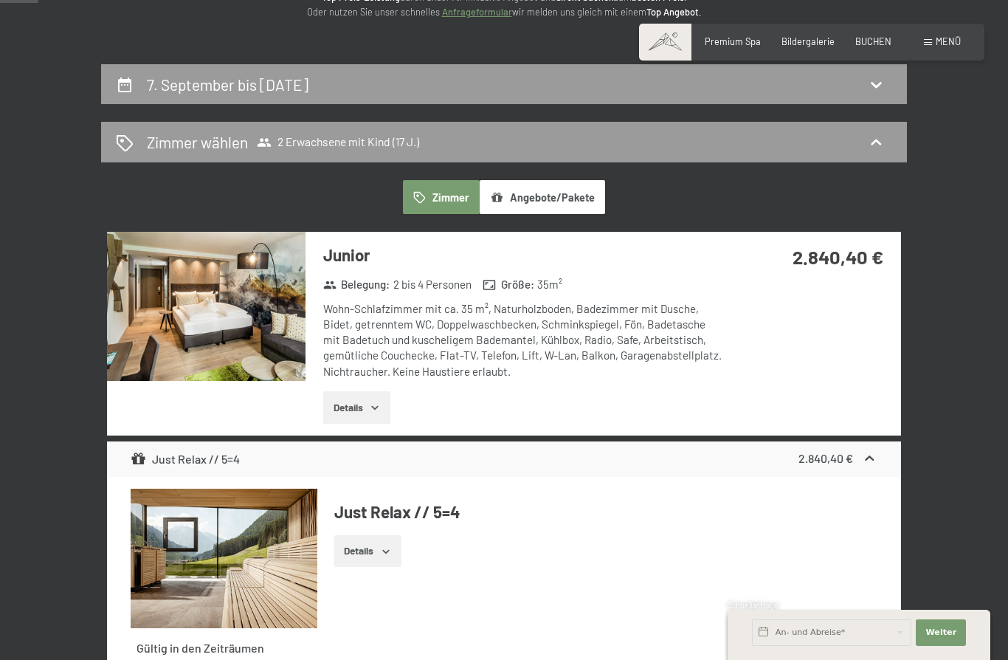
scroll to position [216, 0]
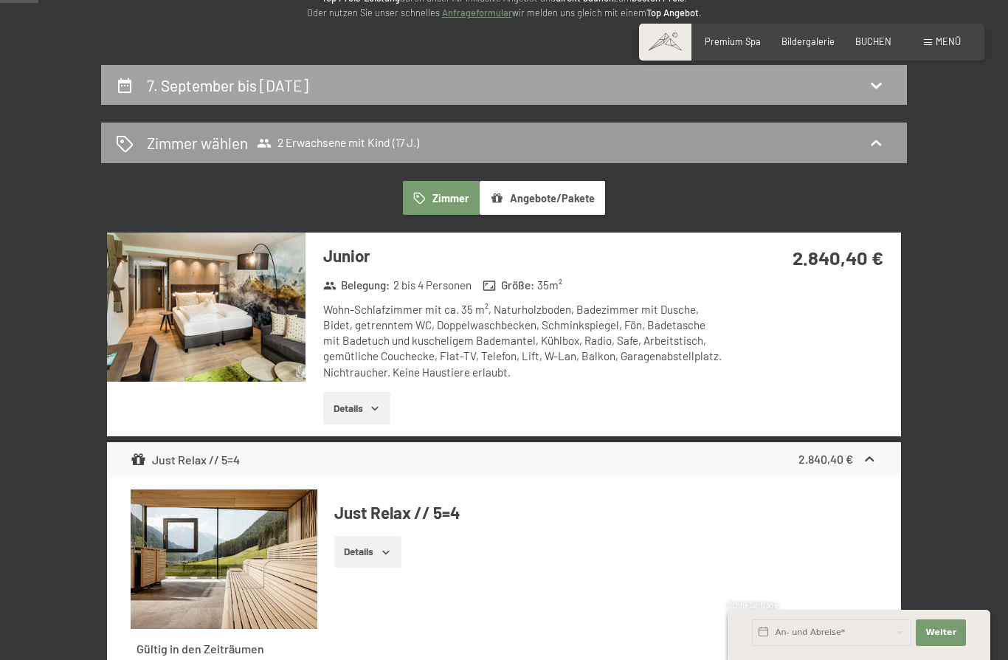
click at [532, 83] on div "7. September bis [DATE]" at bounding box center [504, 85] width 776 height 21
select select "17"
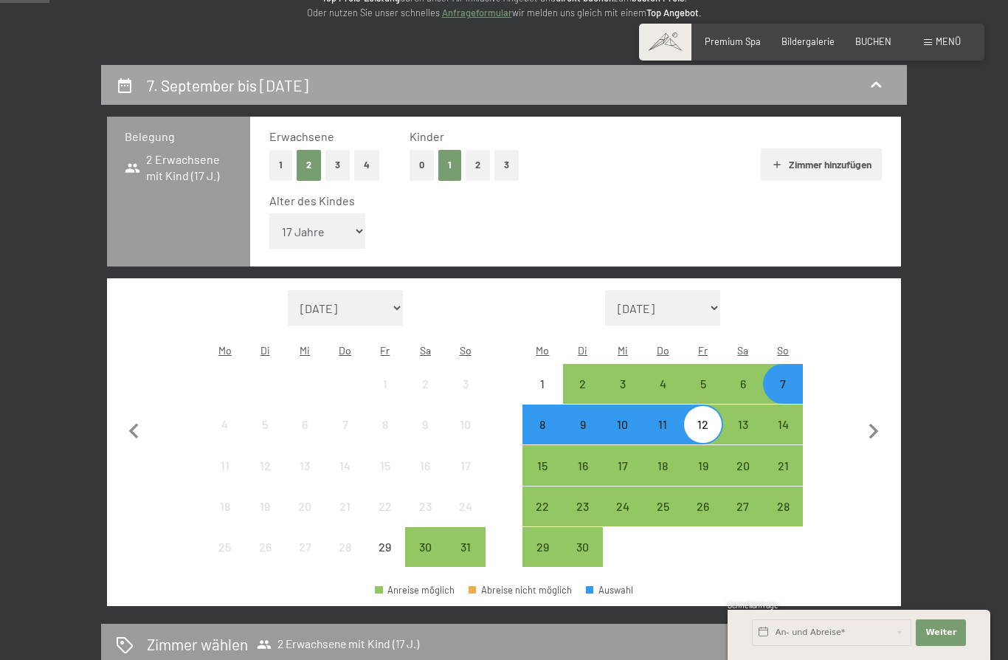
scroll to position [280, 0]
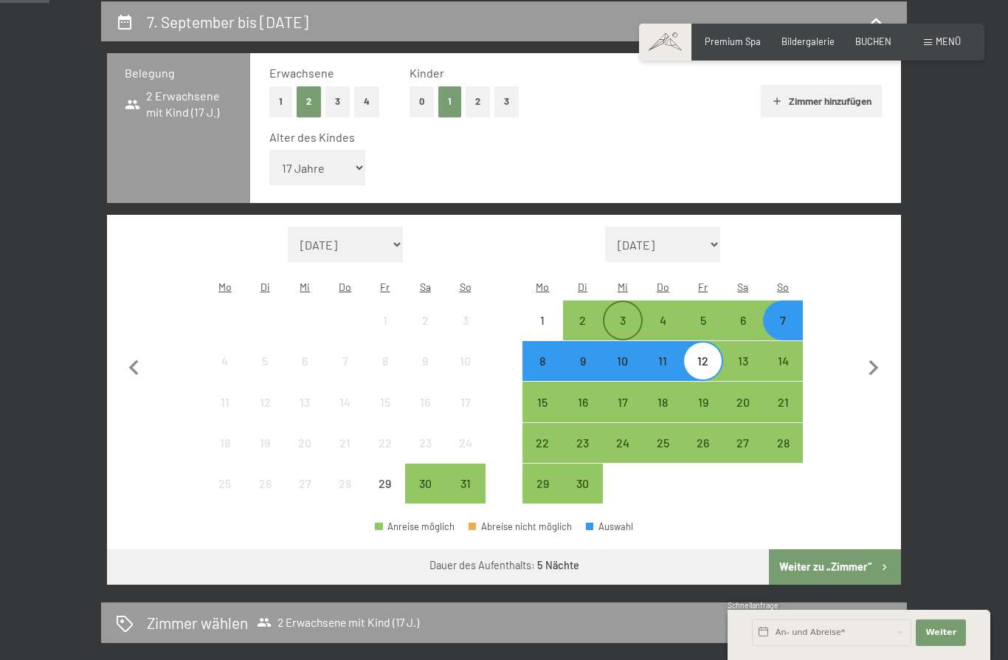
click at [623, 314] on div "3" at bounding box center [622, 332] width 37 height 37
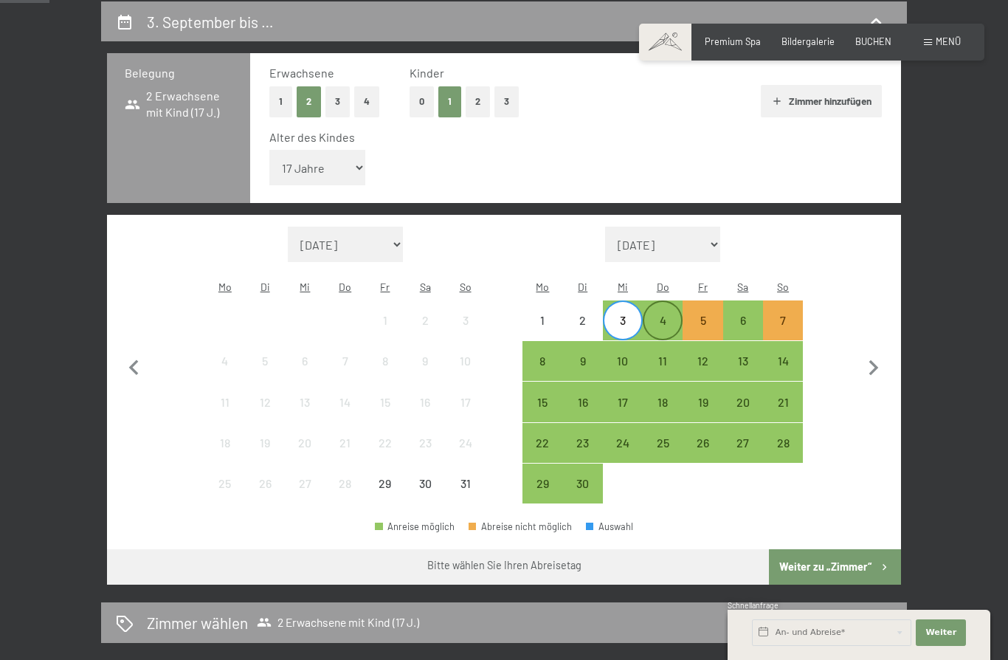
click at [665, 314] on div "4" at bounding box center [662, 332] width 37 height 37
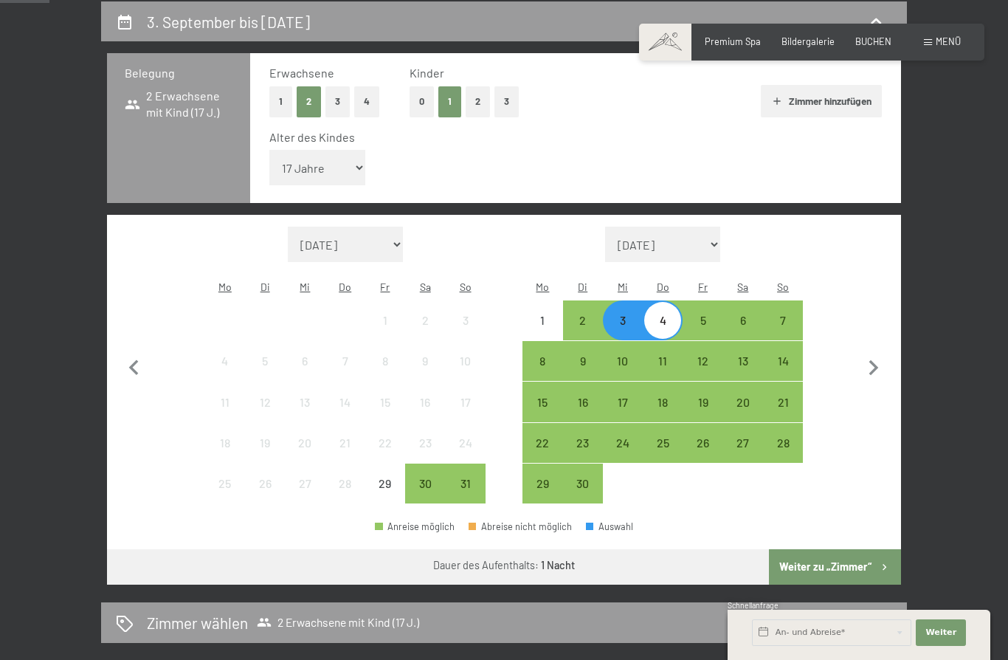
click at [670, 314] on div "4" at bounding box center [662, 332] width 37 height 37
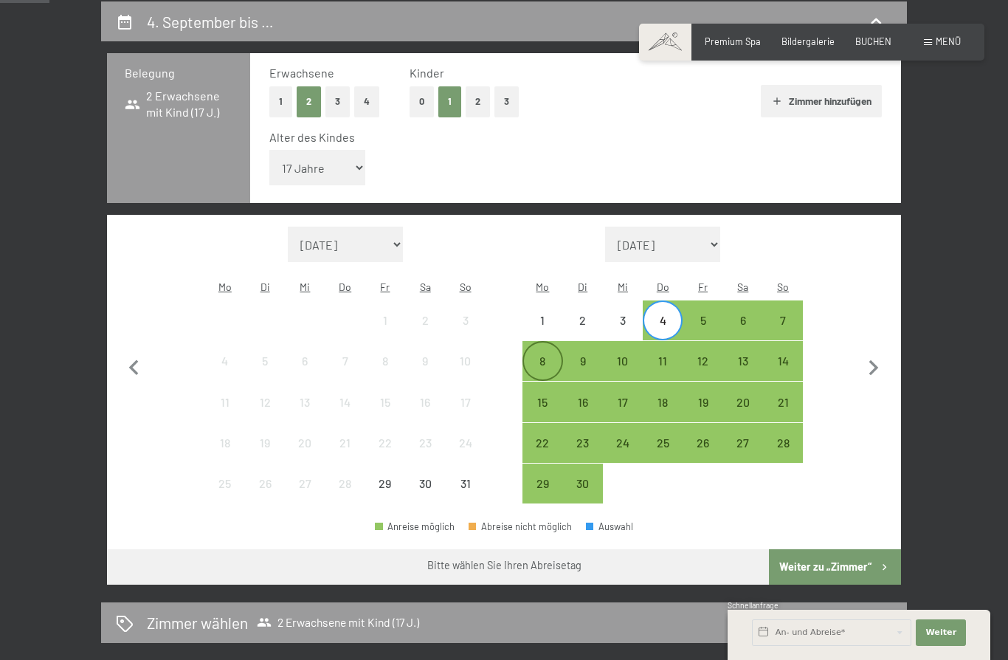
click at [547, 355] on div "8" at bounding box center [542, 373] width 37 height 37
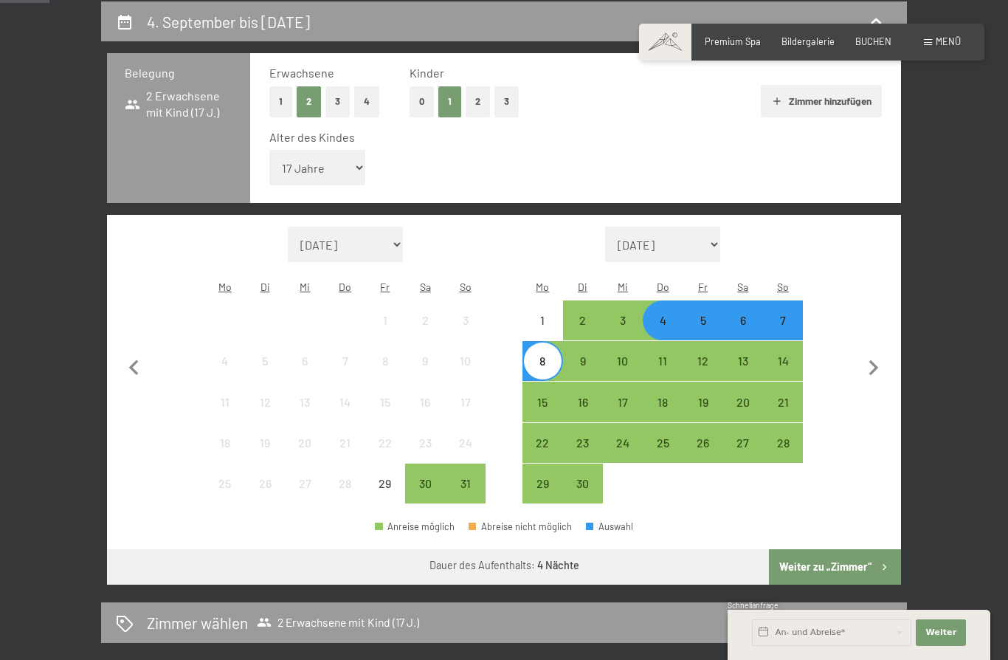
click at [862, 549] on button "Weiter zu „Zimmer“" at bounding box center [835, 566] width 132 height 35
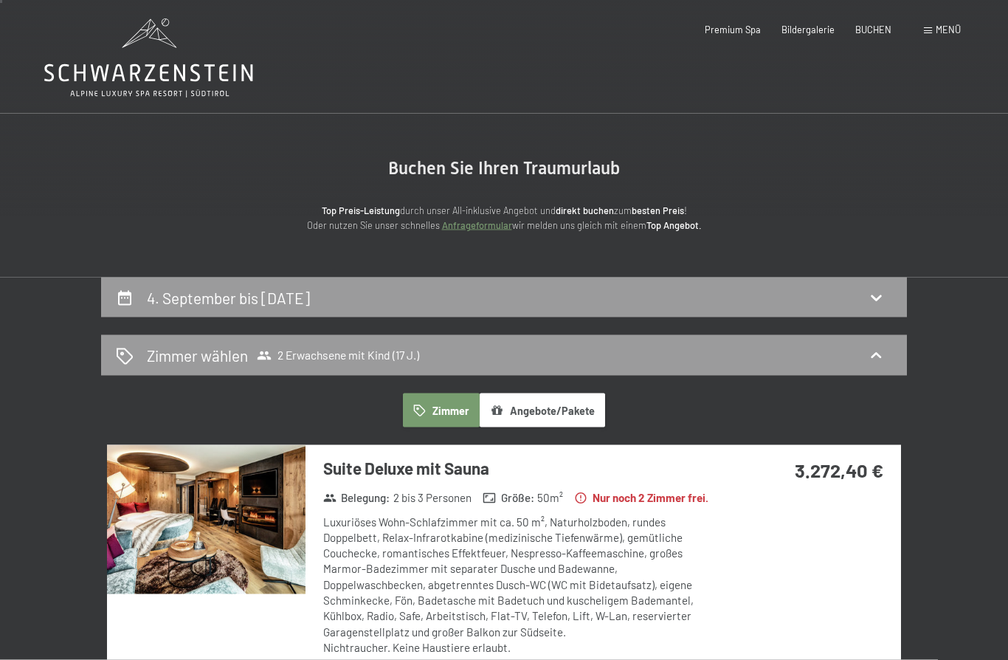
scroll to position [5, 0]
click at [807, 286] on div "4. September bis 8. September 2025" at bounding box center [504, 296] width 776 height 21
select select "17"
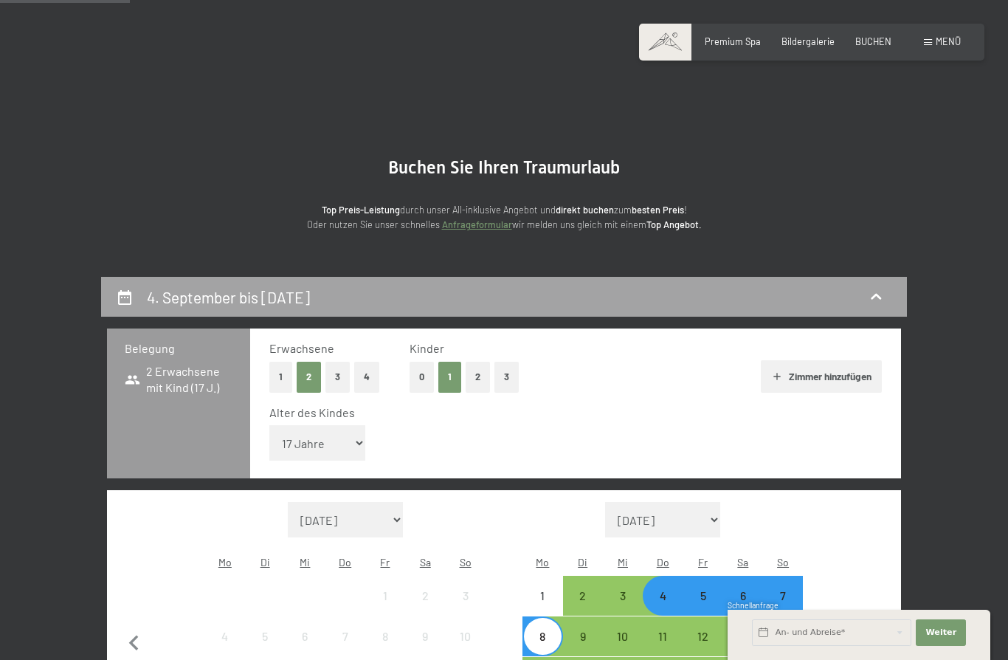
scroll to position [280, 0]
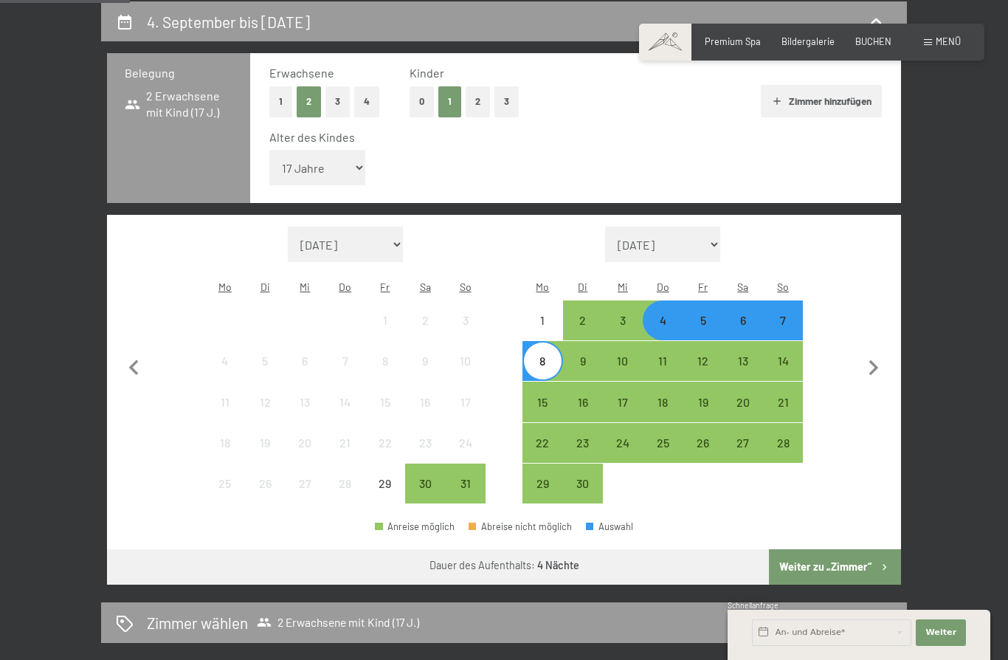
click at [795, 302] on div "7" at bounding box center [782, 320] width 37 height 37
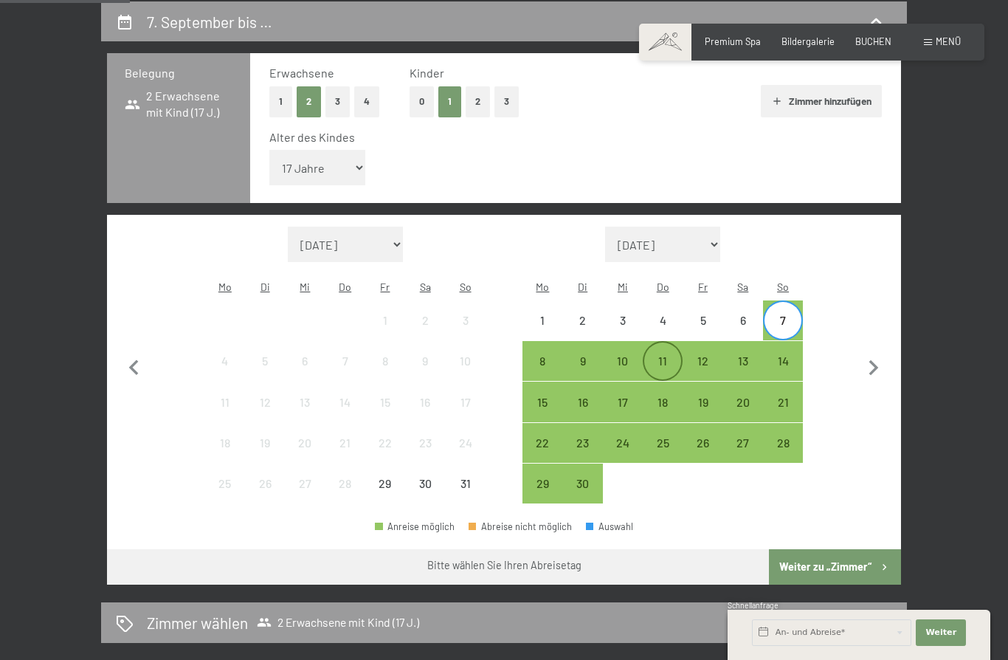
click at [674, 355] on div "11" at bounding box center [662, 373] width 37 height 37
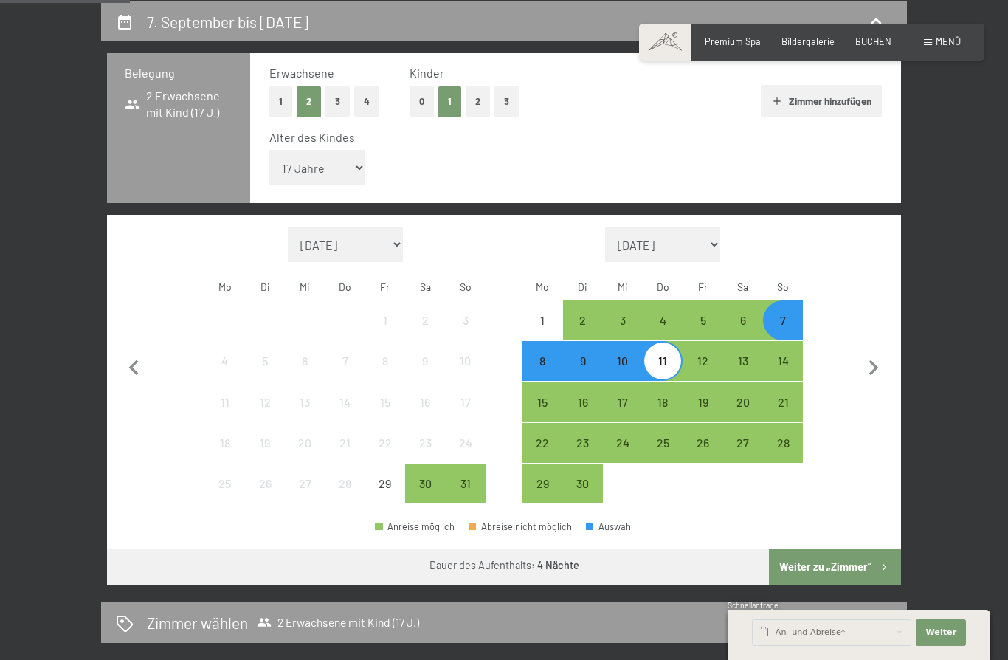
click at [851, 549] on button "Weiter zu „Zimmer“" at bounding box center [835, 566] width 132 height 35
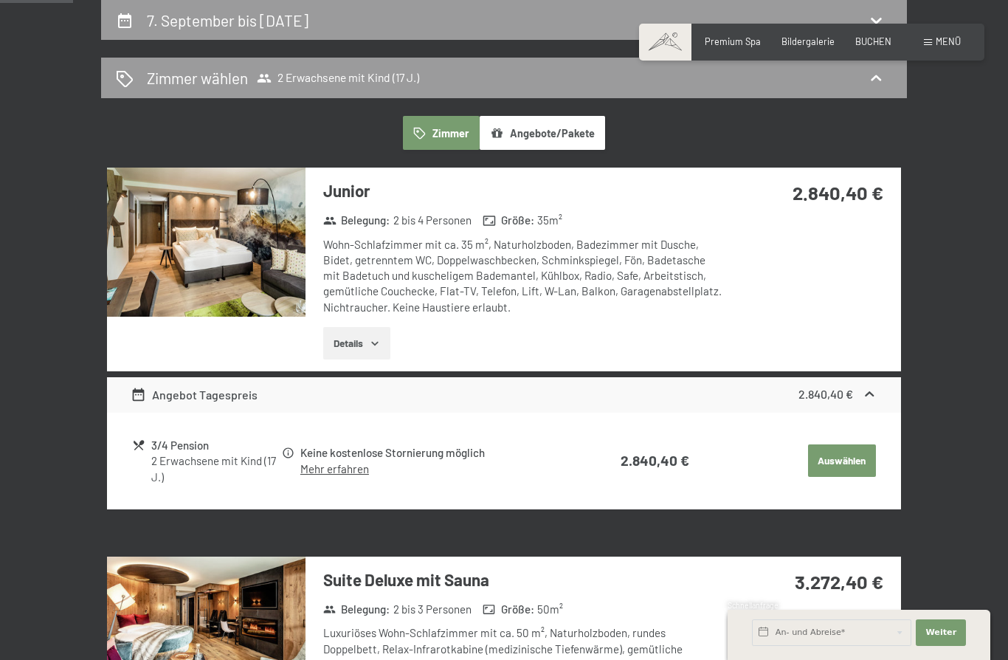
scroll to position [283, 0]
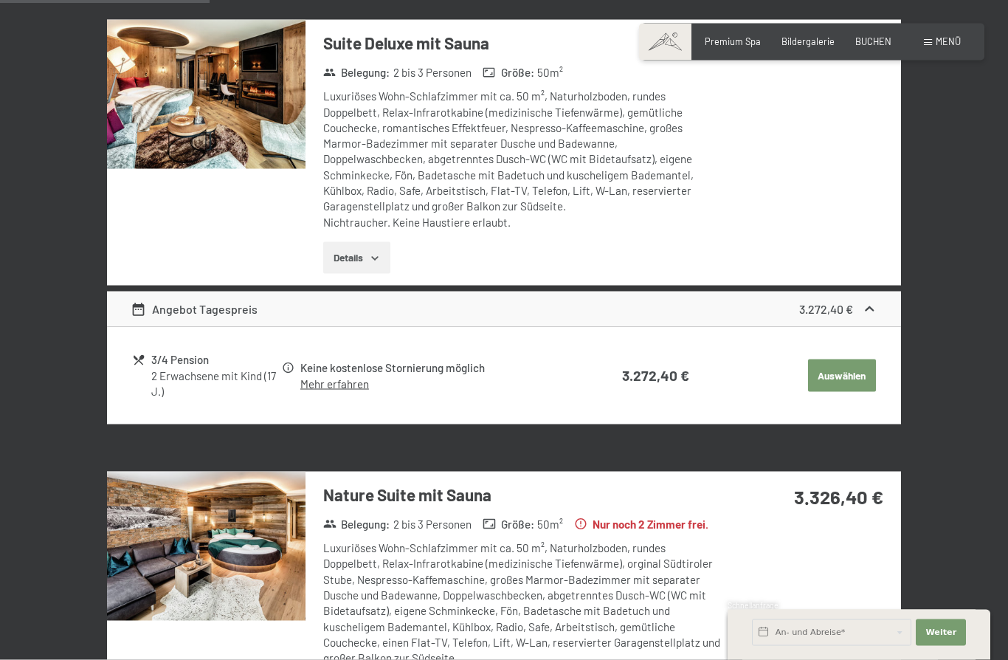
click at [194, 106] on img at bounding box center [206, 94] width 198 height 149
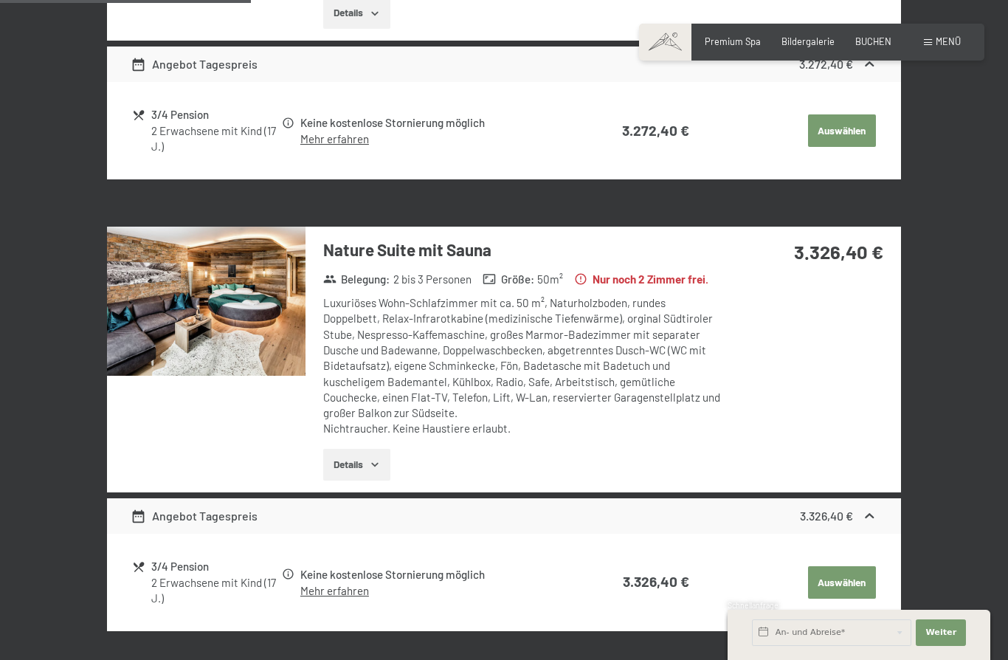
scroll to position [1076, 0]
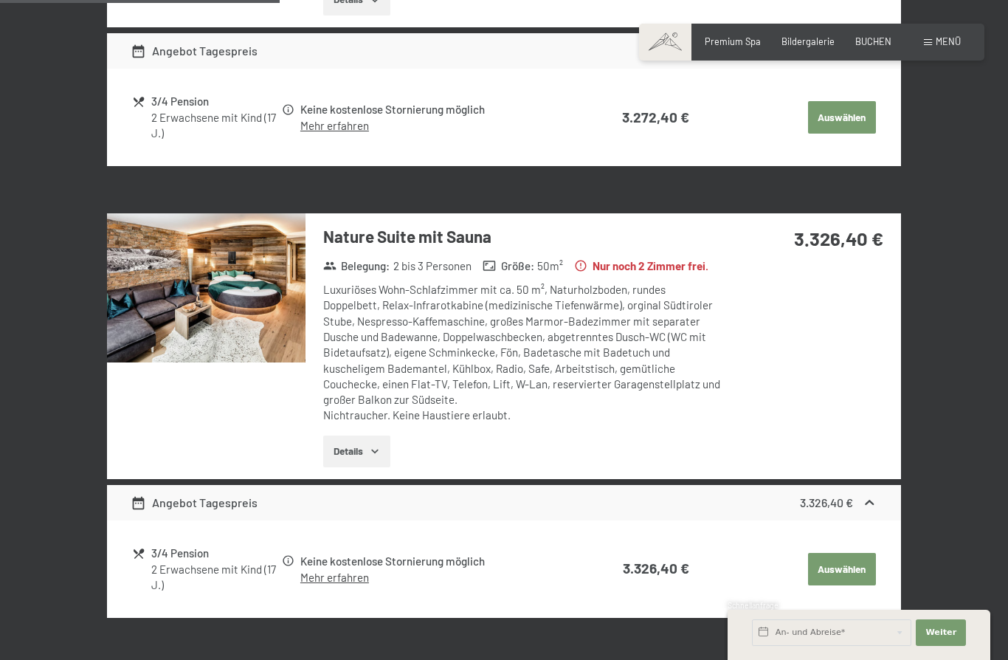
click at [246, 304] on img at bounding box center [206, 287] width 198 height 149
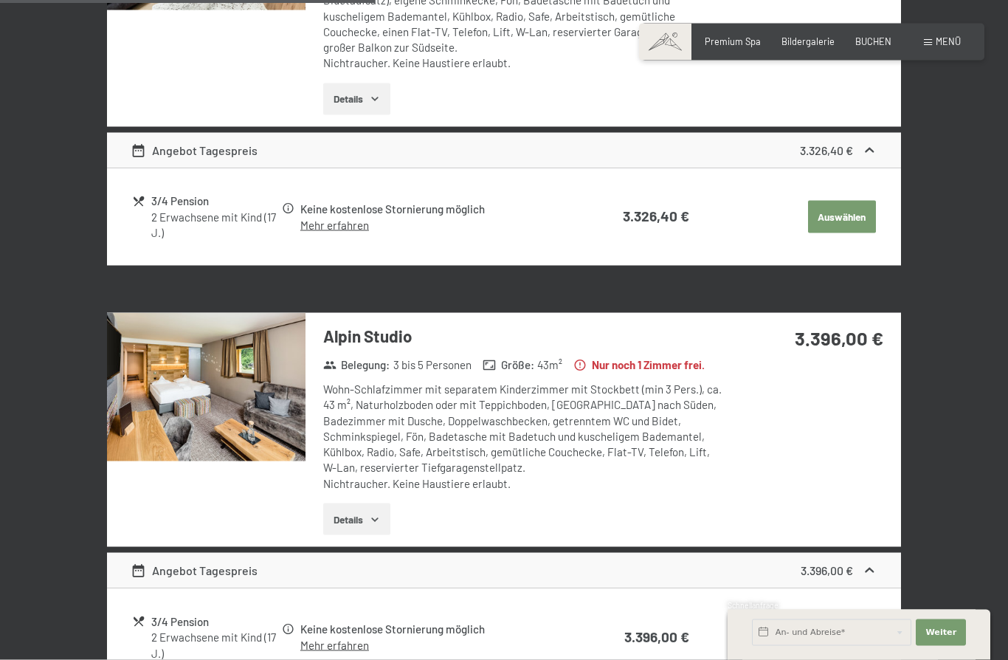
scroll to position [1443, 0]
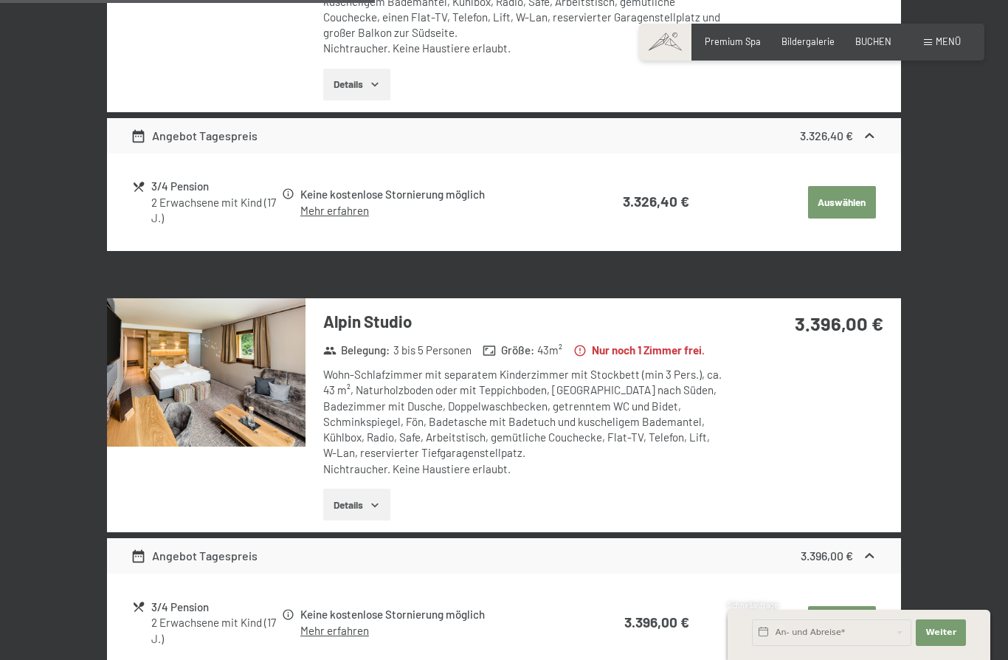
click at [219, 415] on img at bounding box center [206, 372] width 198 height 149
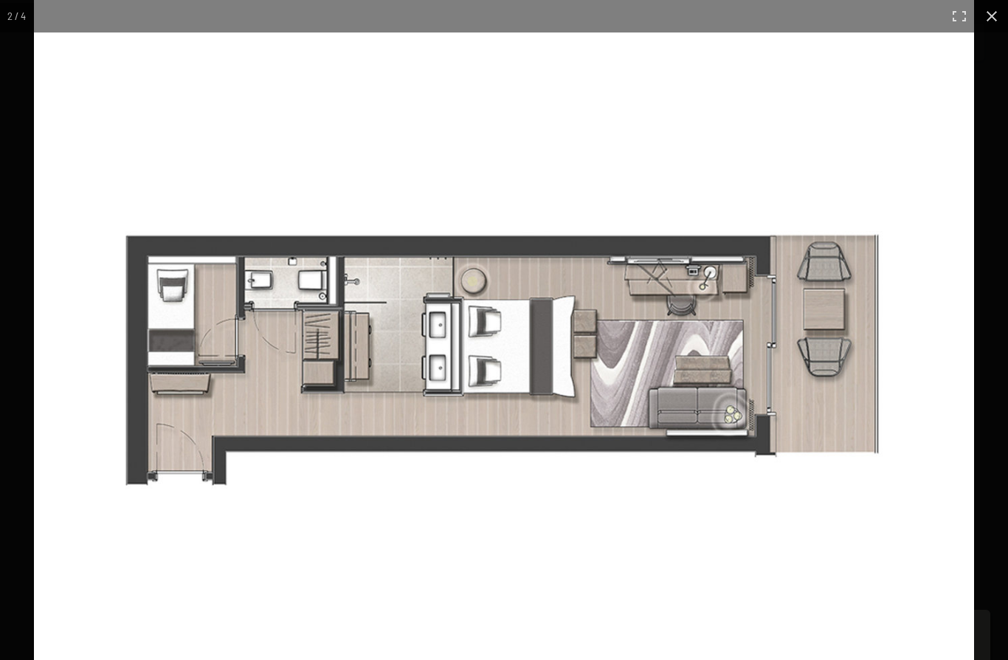
click at [912, 431] on img at bounding box center [504, 362] width 940 height 724
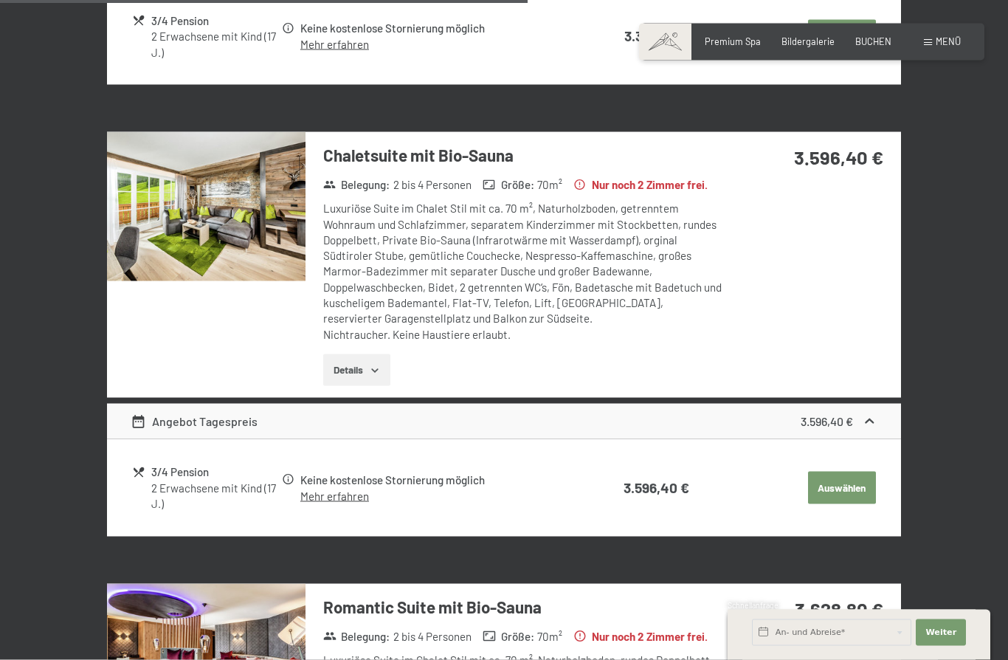
scroll to position [2030, 0]
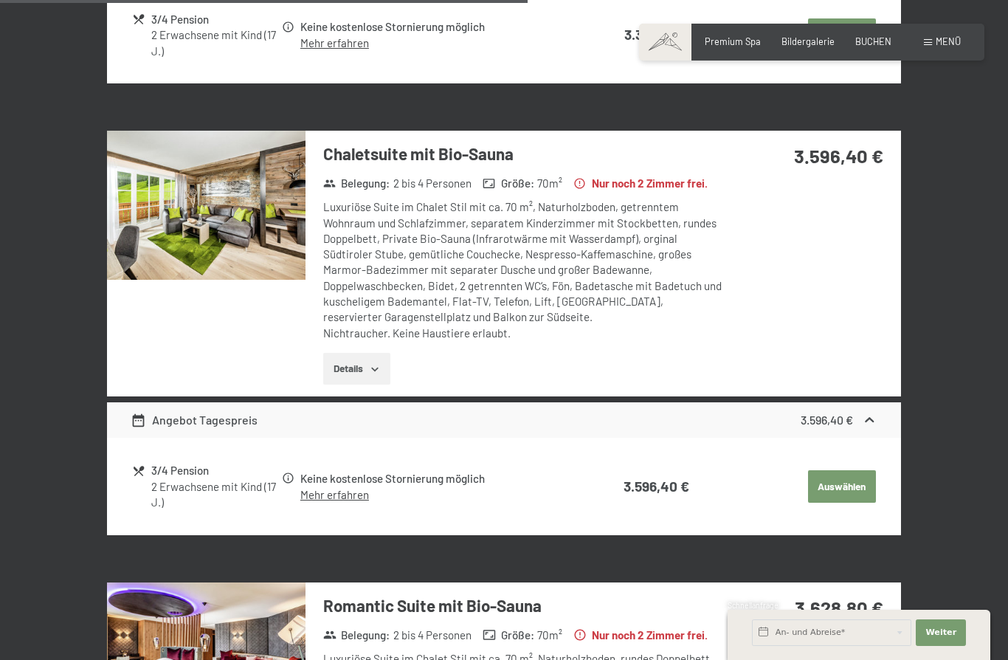
click at [201, 233] on img at bounding box center [206, 205] width 198 height 149
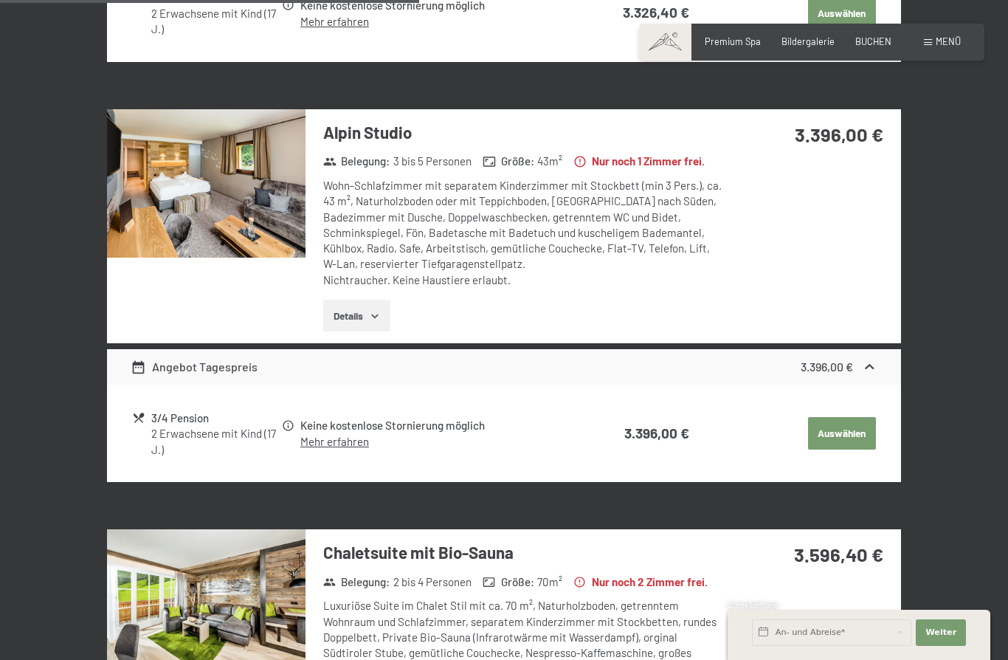
scroll to position [1631, 0]
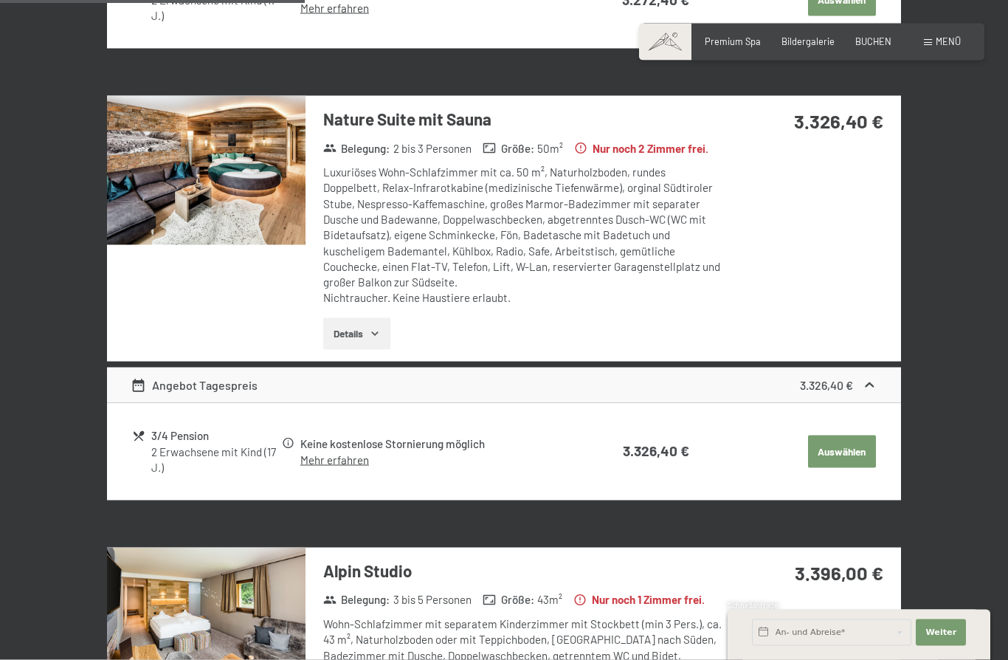
click at [252, 213] on img at bounding box center [206, 170] width 198 height 149
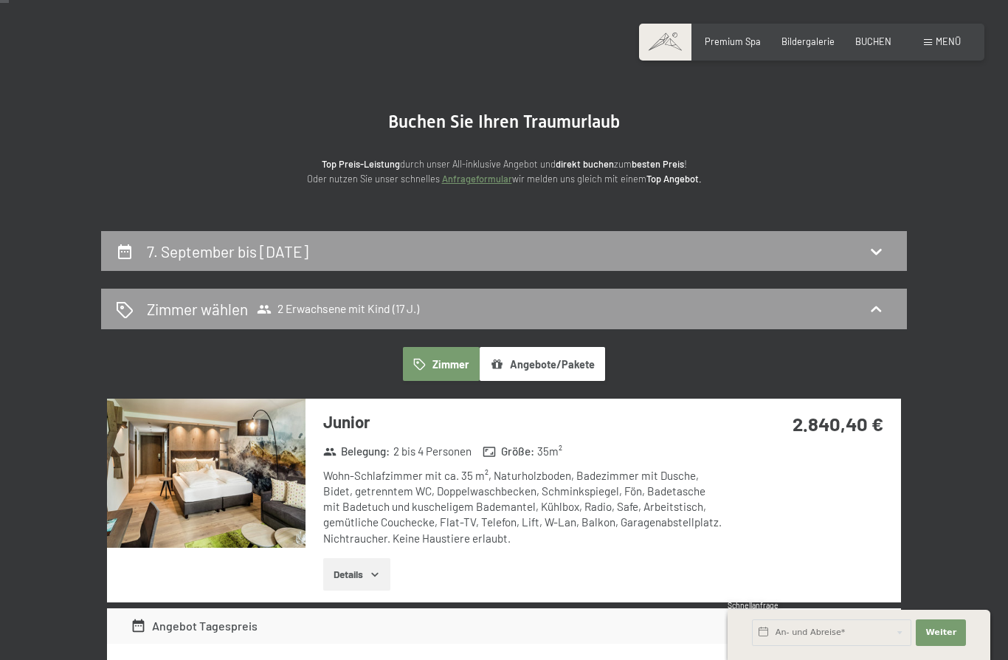
scroll to position [34, 0]
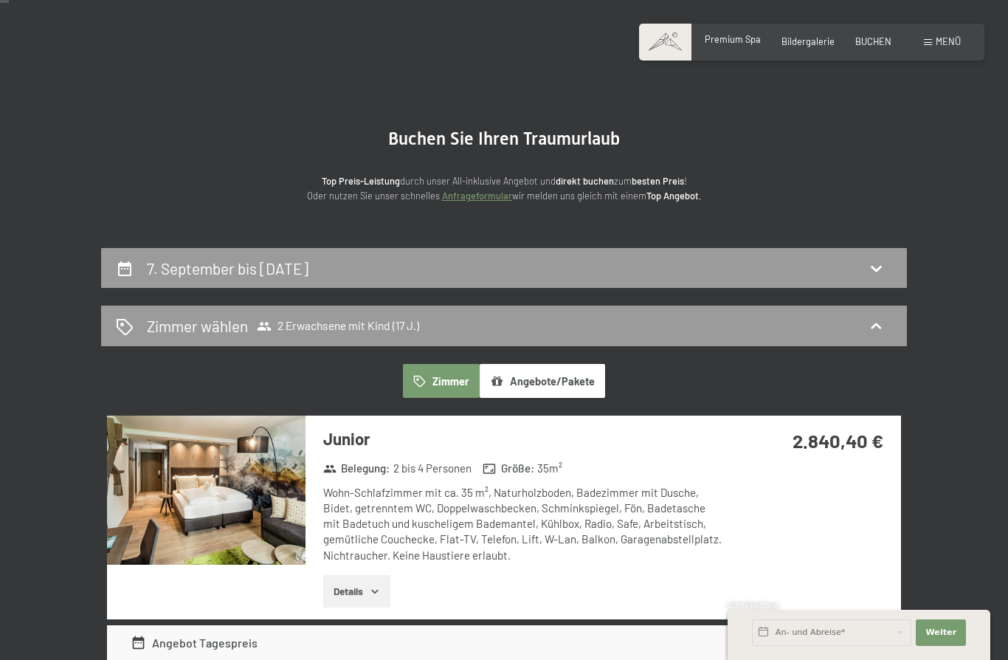
click at [745, 39] on span "Premium Spa" at bounding box center [733, 39] width 56 height 12
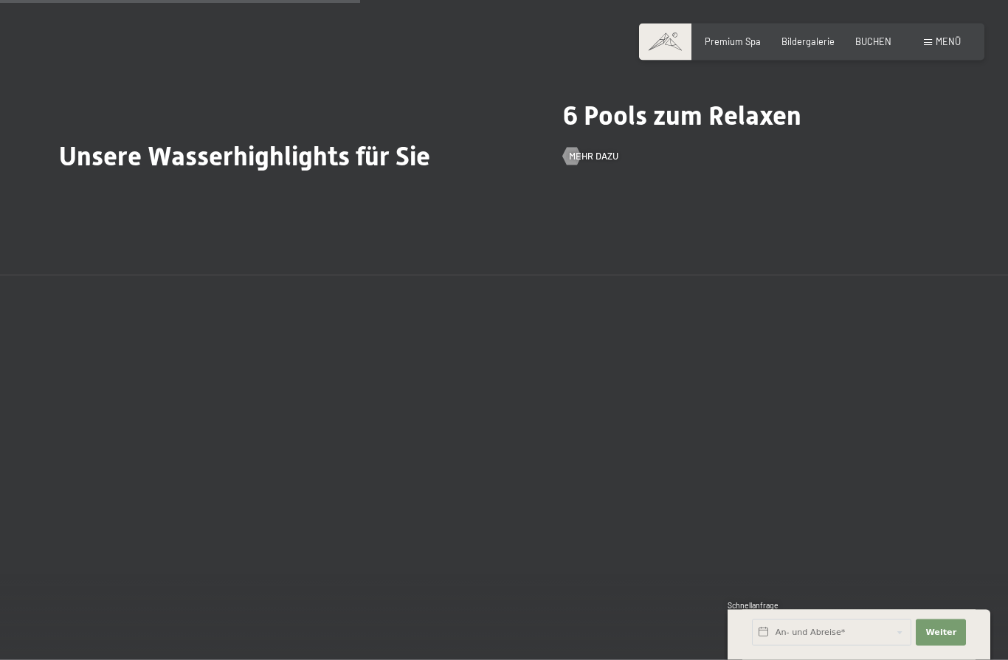
scroll to position [3178, 0]
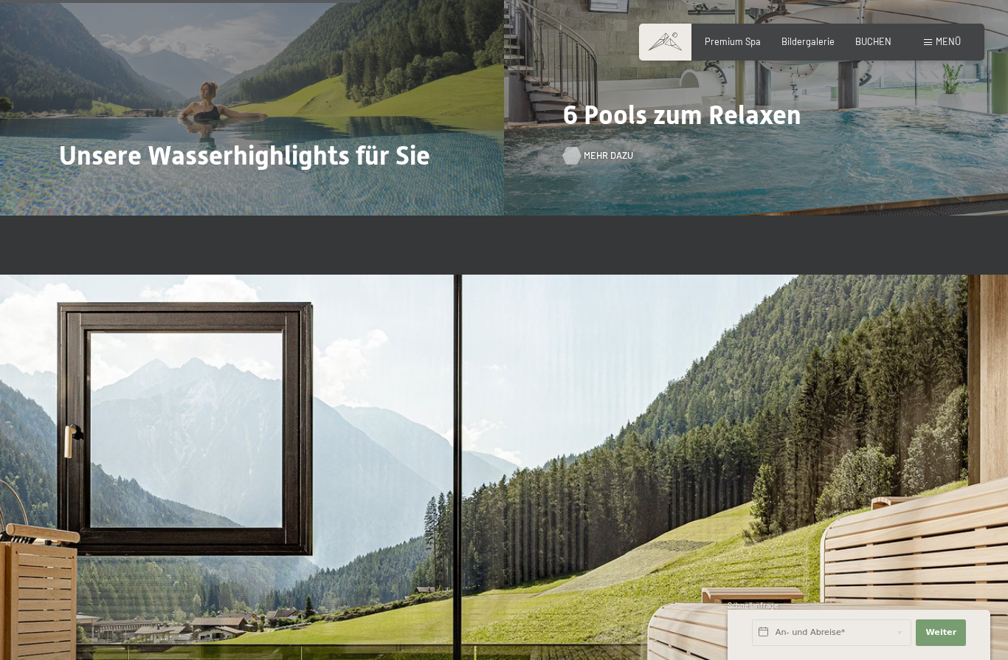
click at [596, 162] on span "Mehr dazu" at bounding box center [608, 155] width 49 height 13
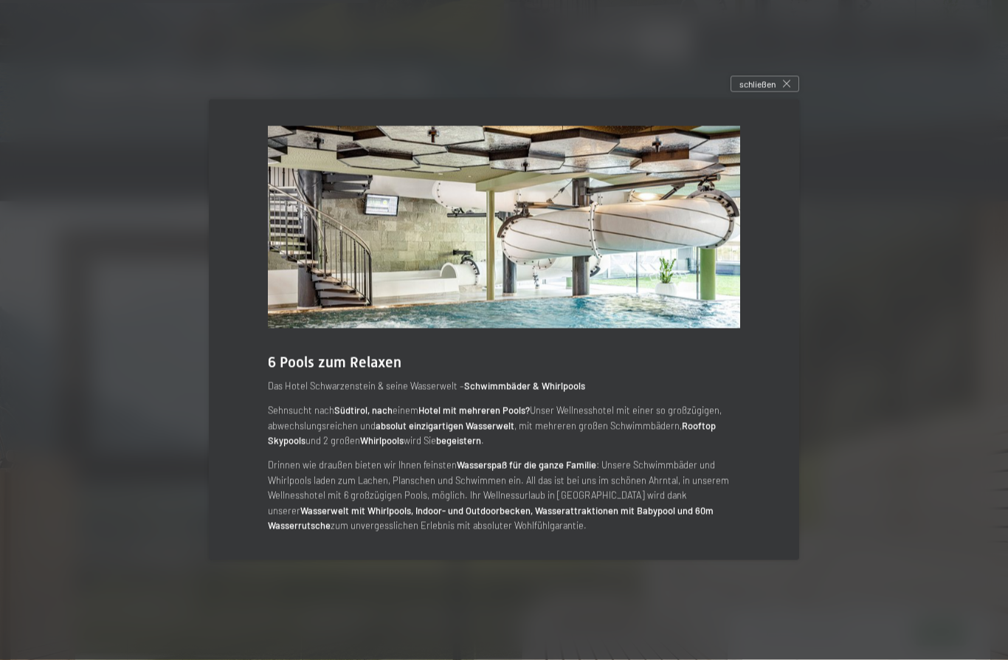
scroll to position [3251, 0]
click at [943, 336] on div at bounding box center [504, 330] width 1008 height 660
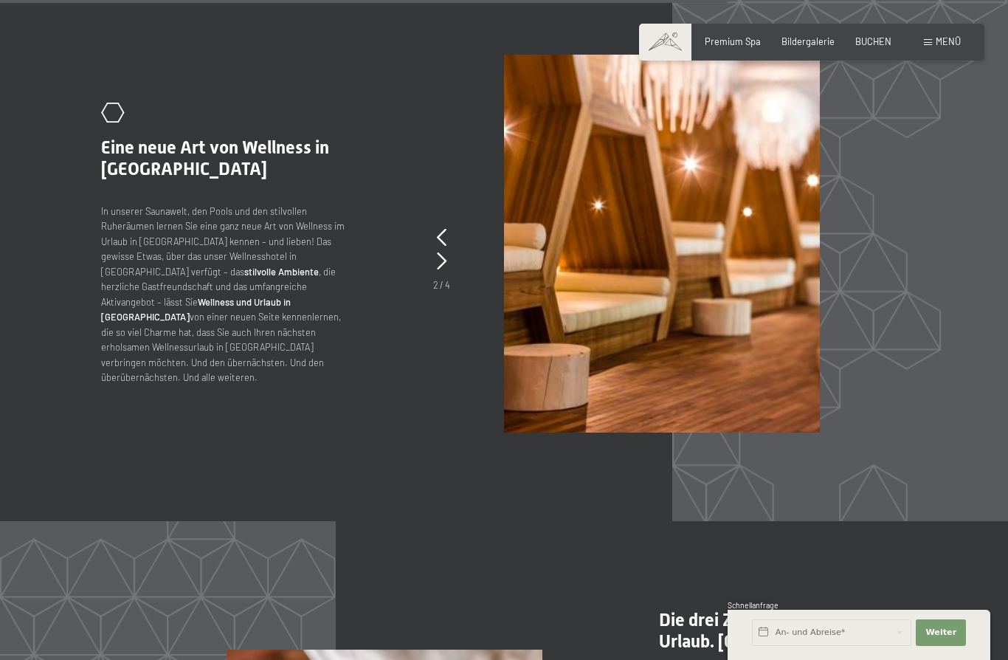
scroll to position [5482, 0]
